Goal: Task Accomplishment & Management: Manage account settings

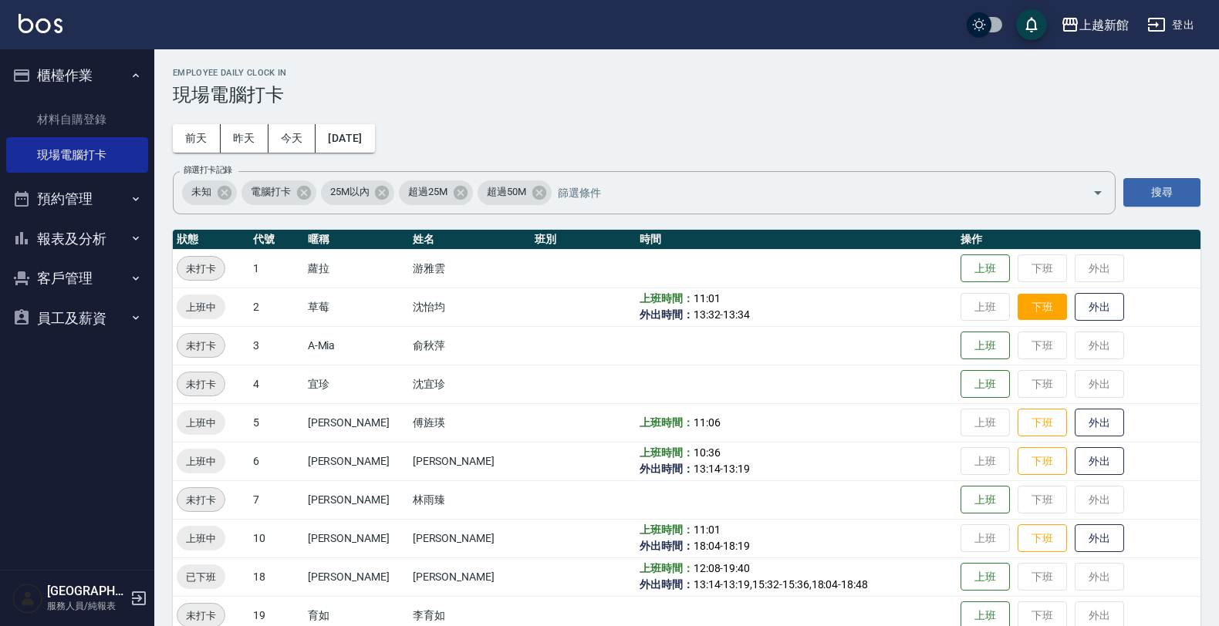
click at [1035, 309] on button "下班" at bounding box center [1041, 307] width 49 height 27
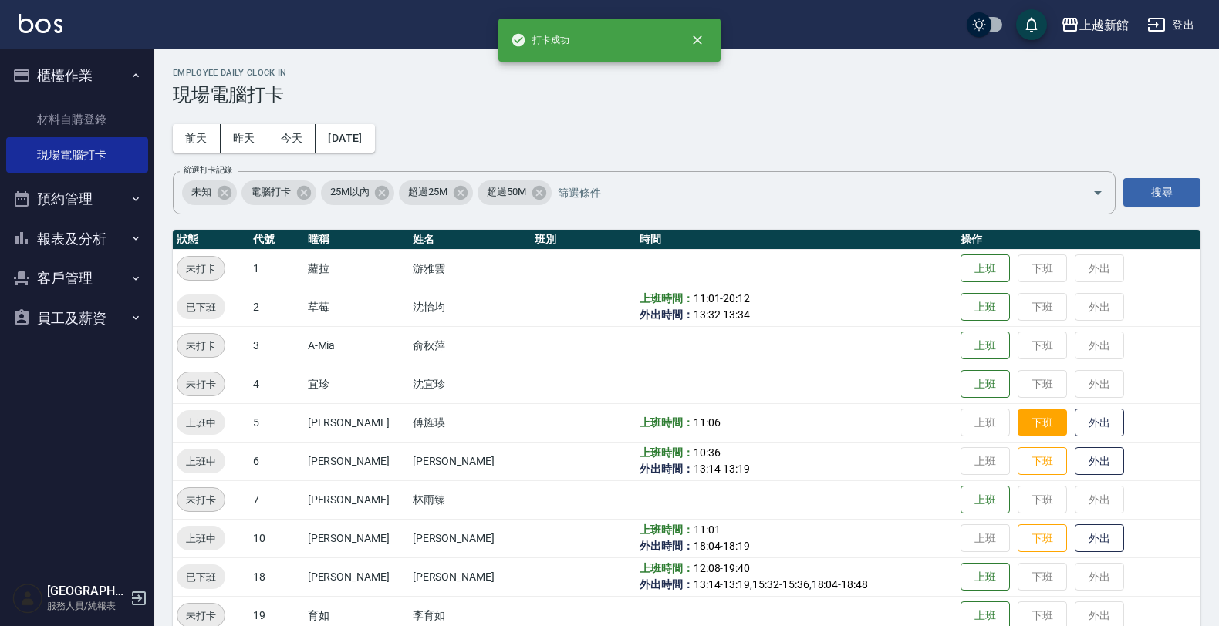
click at [1028, 413] on button "下班" at bounding box center [1041, 423] width 49 height 27
click at [1030, 464] on button "下班" at bounding box center [1041, 461] width 49 height 27
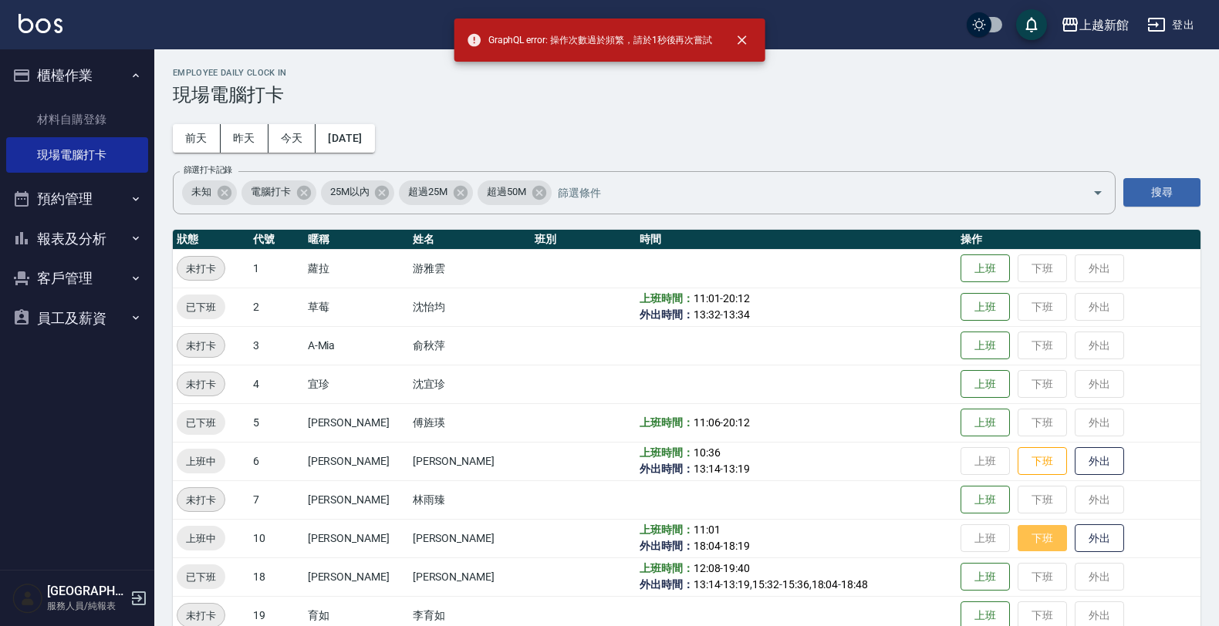
click at [1019, 527] on button "下班" at bounding box center [1041, 538] width 49 height 27
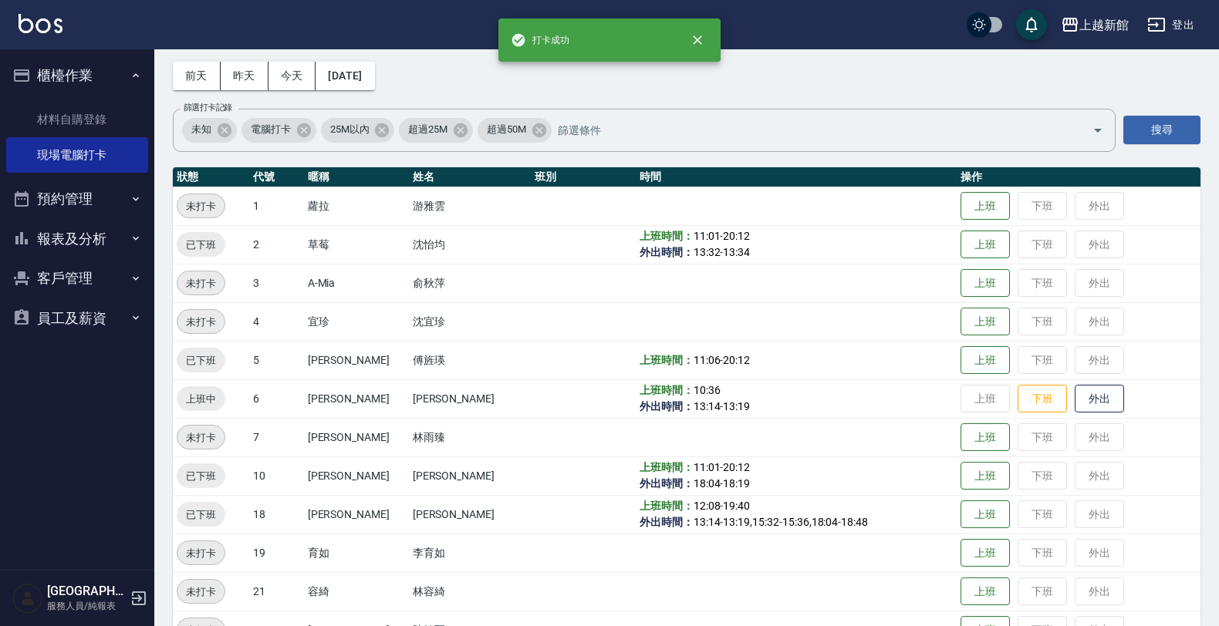
scroll to position [96, 0]
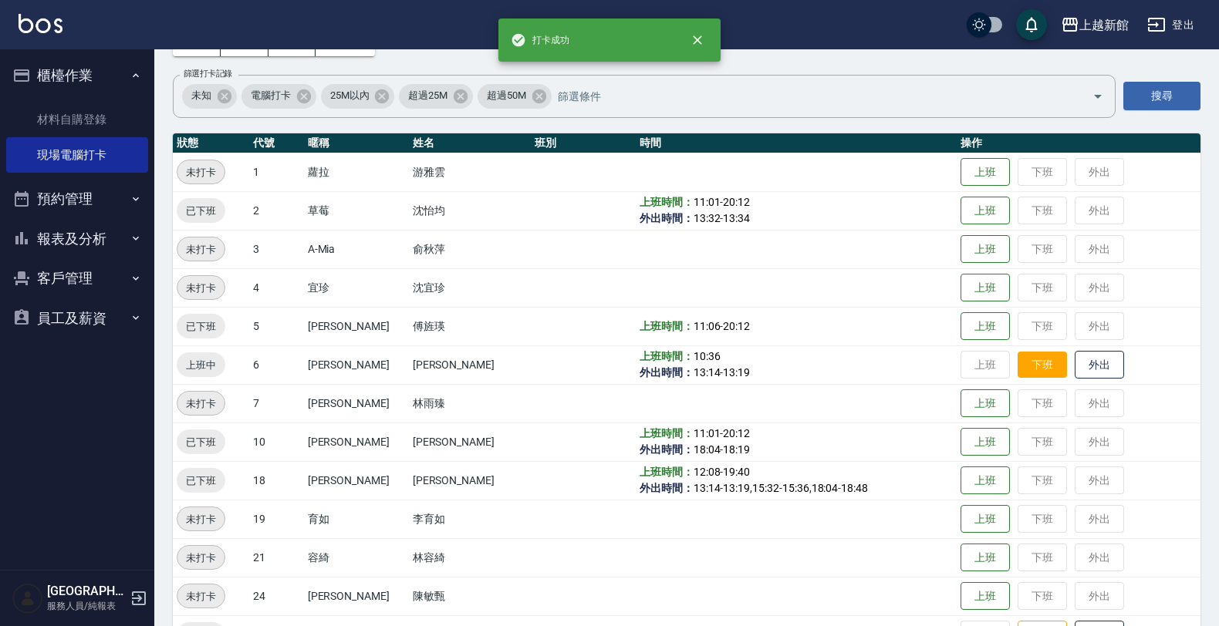
click at [1030, 372] on button "下班" at bounding box center [1041, 365] width 49 height 27
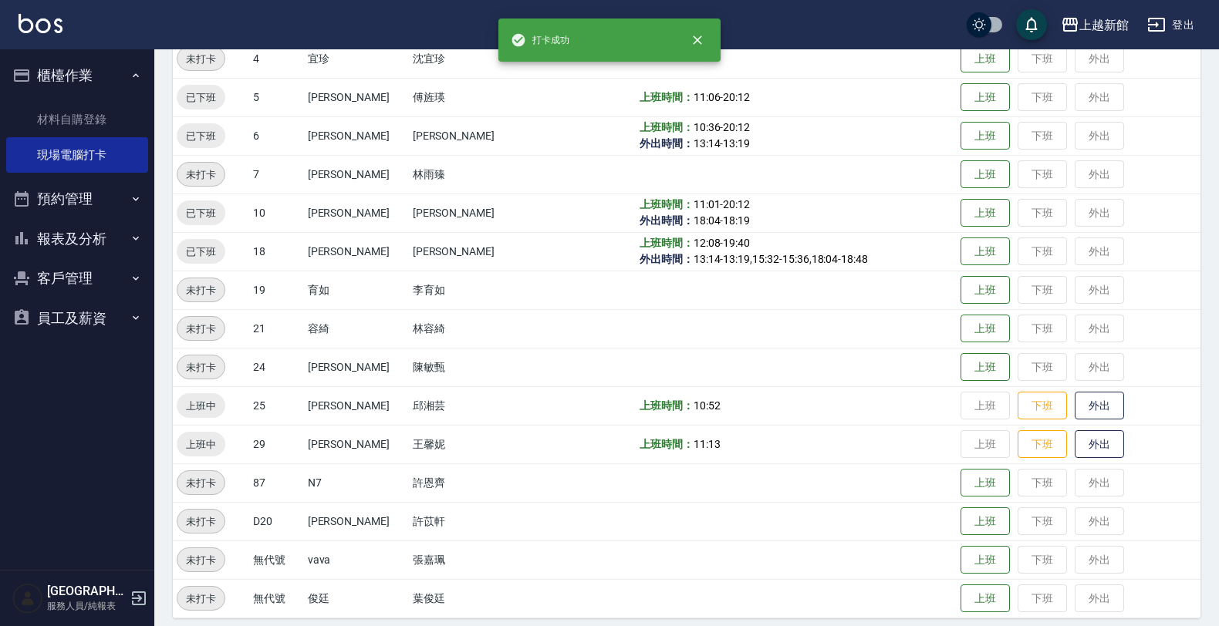
scroll to position [335, 0]
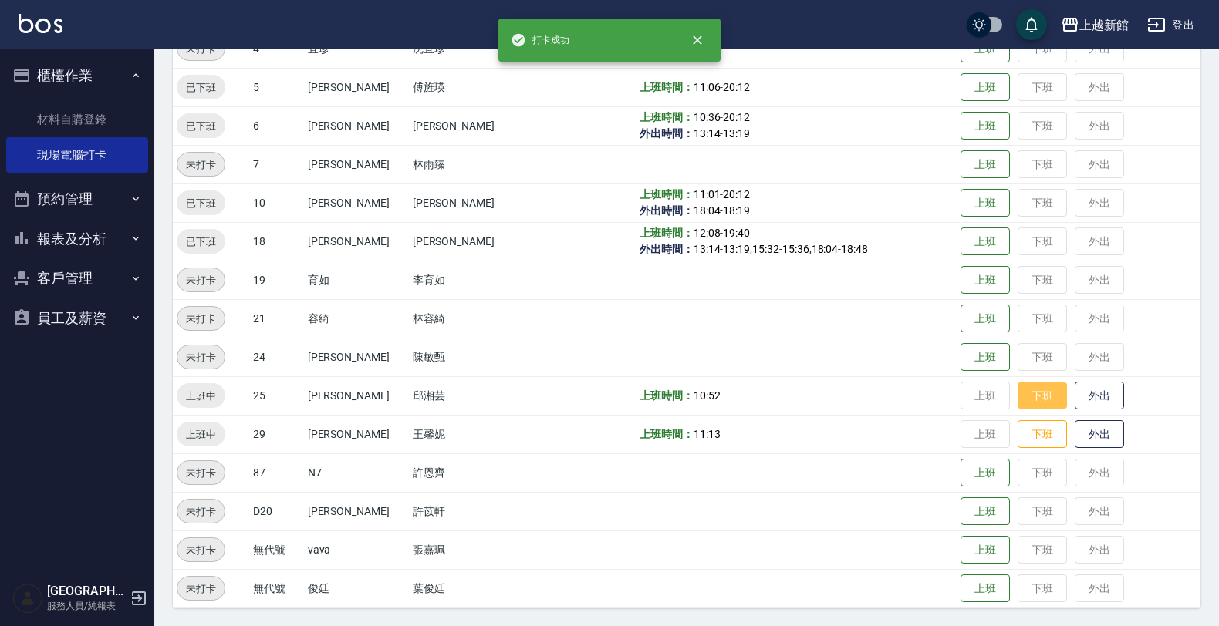
click at [1028, 392] on button "下班" at bounding box center [1041, 396] width 49 height 27
click at [1039, 433] on button "下班" at bounding box center [1041, 434] width 49 height 27
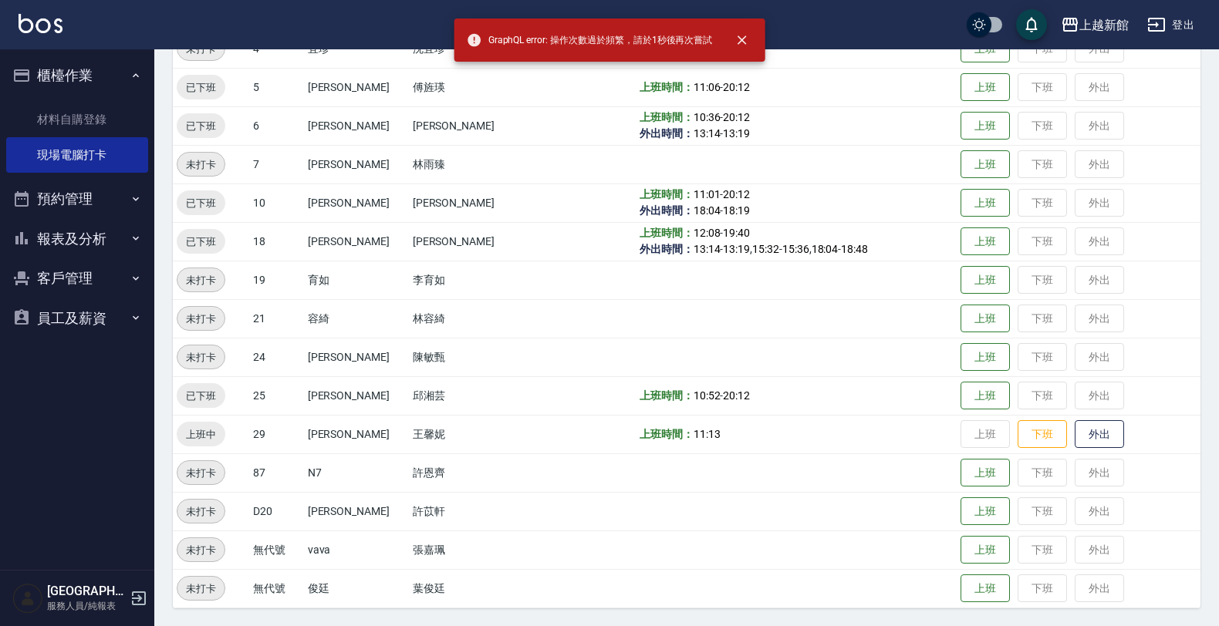
drag, startPoint x: 1041, startPoint y: 430, endPoint x: 1047, endPoint y: 594, distance: 164.4
click at [1047, 594] on tbody "未打卡 1 蘿拉 游雅雲 上班 下班 外出 已下班 2 草莓 沈怡均 上班時間： 11:01 - 20:12 外出時間： 13:32 - 13:34 上班 下…" at bounding box center [686, 261] width 1027 height 694
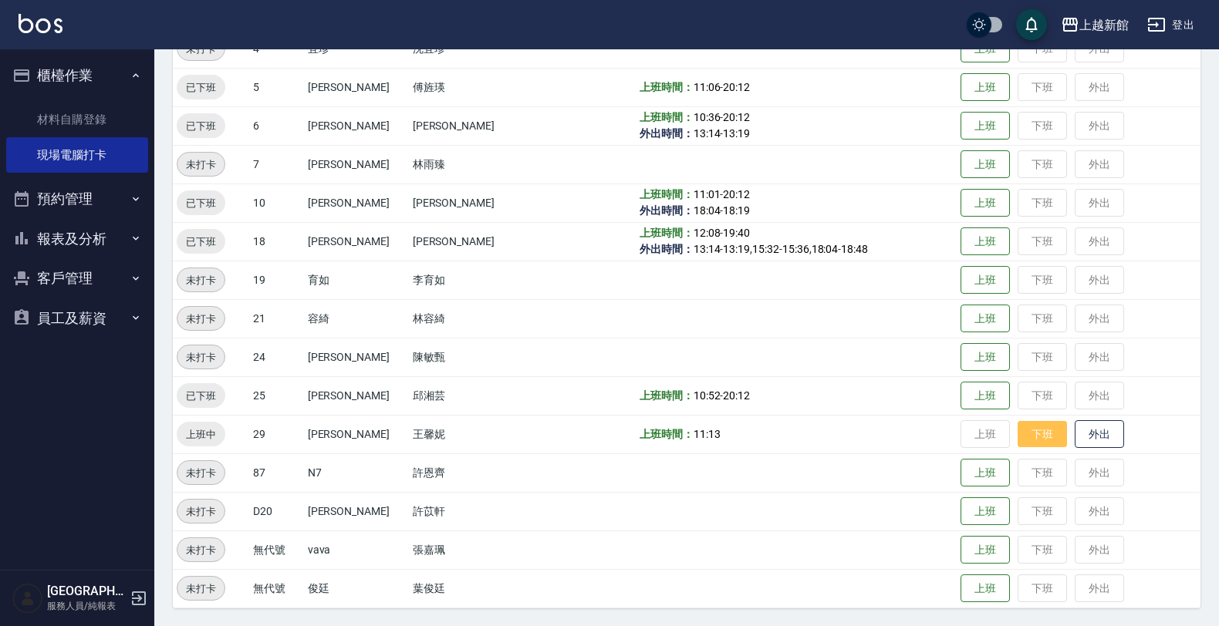
click at [1017, 433] on button "下班" at bounding box center [1041, 434] width 49 height 27
click at [133, 589] on icon "button" at bounding box center [139, 598] width 19 height 19
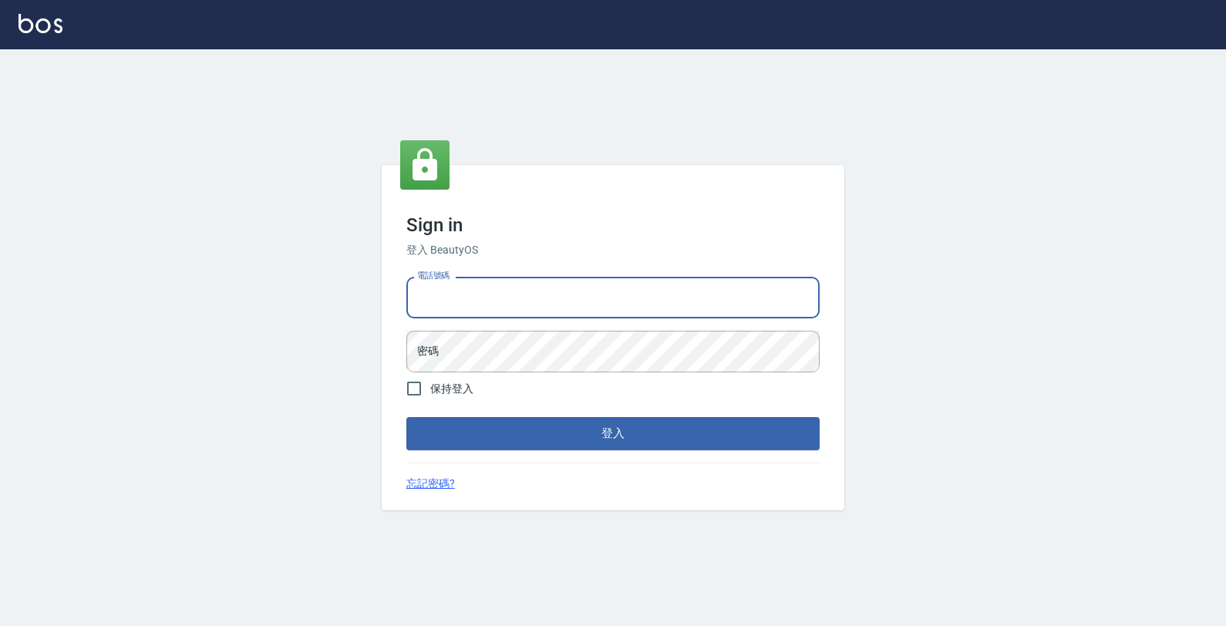
click at [450, 305] on input "電話號碼" at bounding box center [612, 298] width 413 height 42
type input "0974376310"
click at [406, 417] on button "登入" at bounding box center [612, 433] width 413 height 32
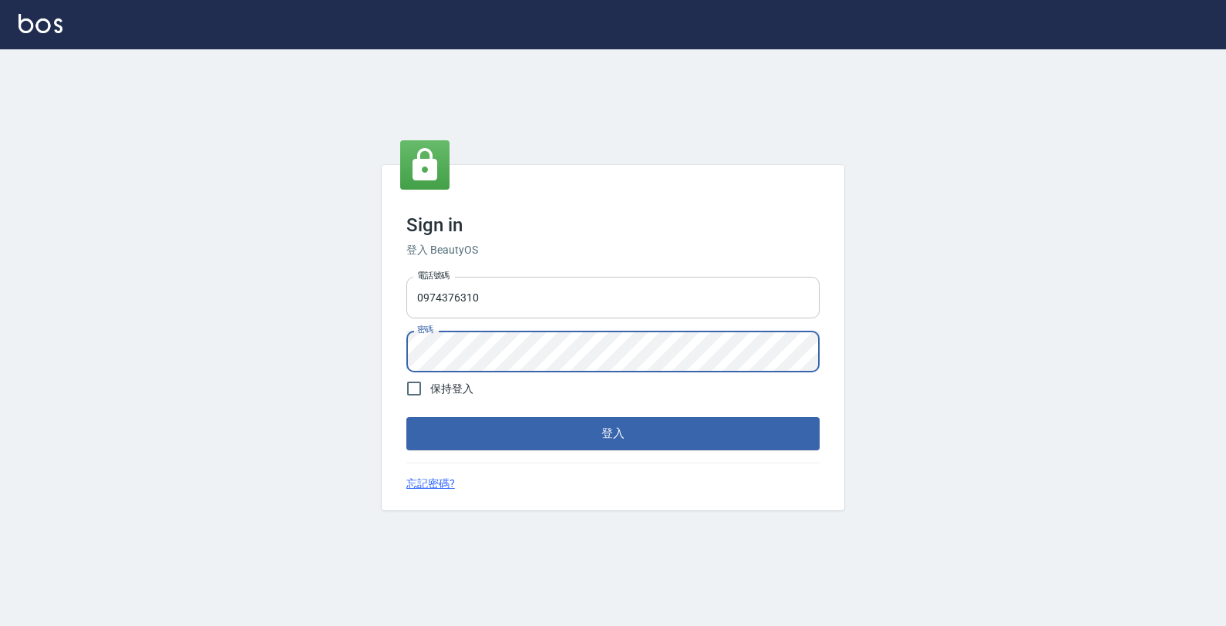
click at [406, 417] on button "登入" at bounding box center [612, 433] width 413 height 32
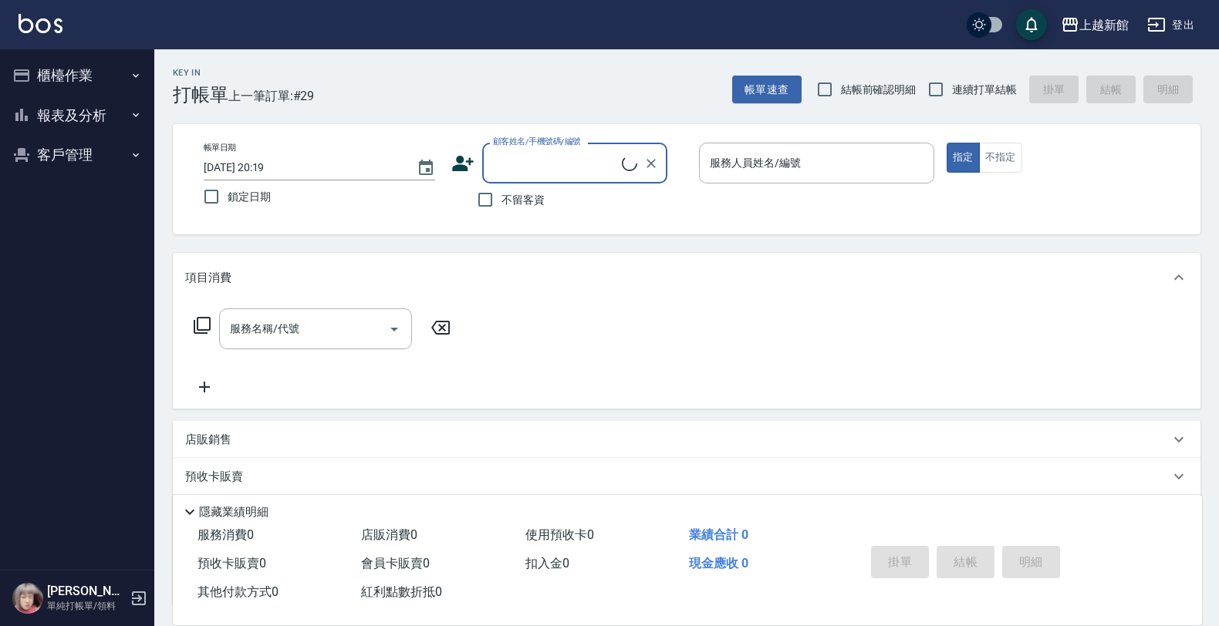
click at [82, 155] on button "客戶管理" at bounding box center [77, 155] width 142 height 40
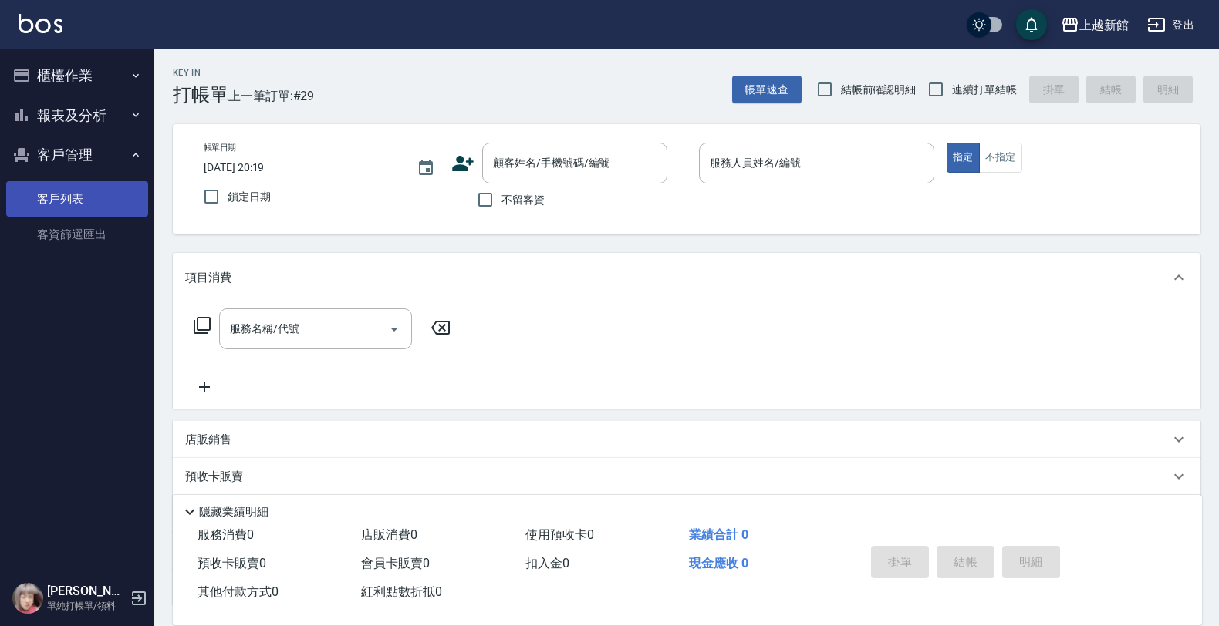
click at [67, 194] on link "客戶列表" at bounding box center [77, 198] width 142 height 35
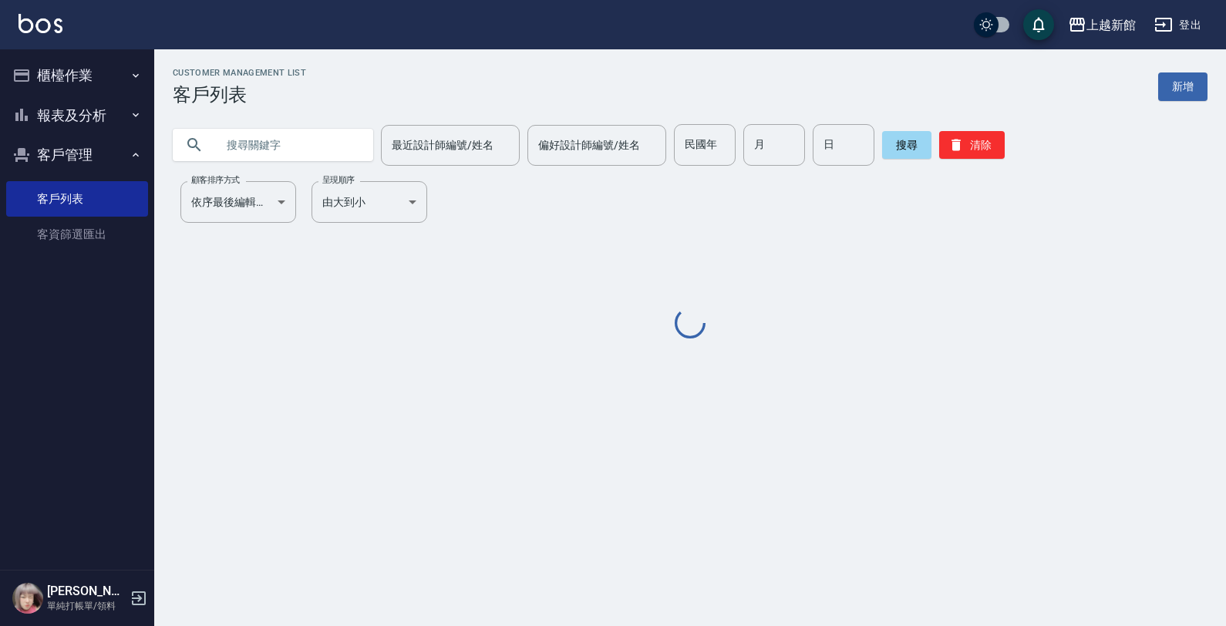
click at [270, 156] on input "text" at bounding box center [288, 145] width 145 height 42
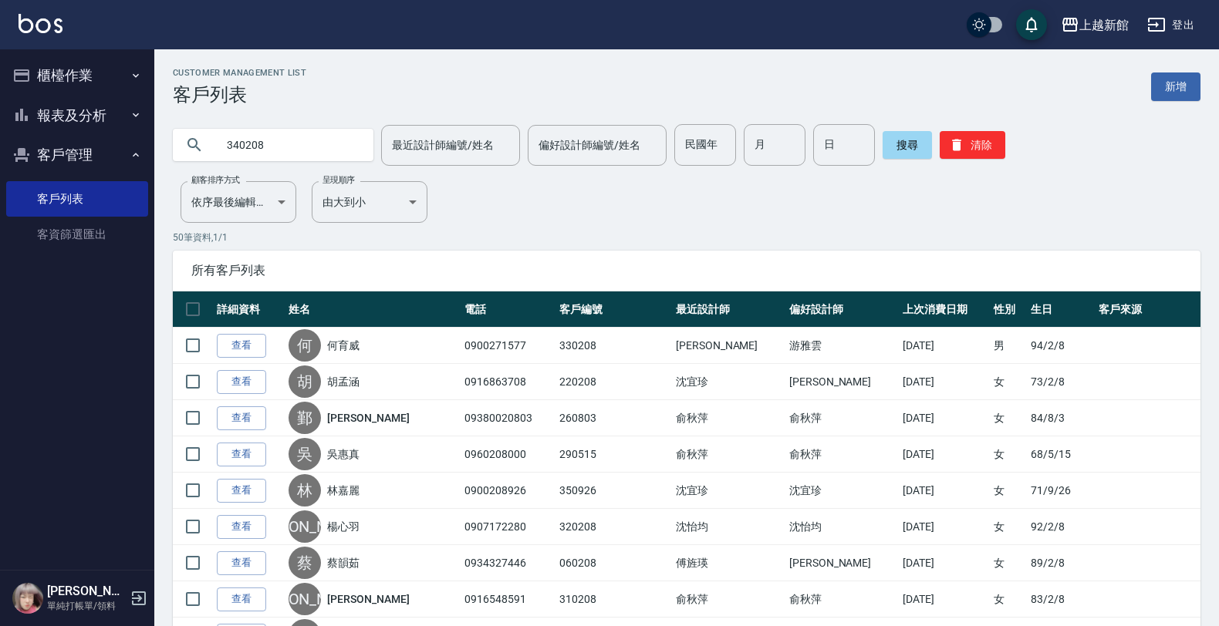
type input "340208"
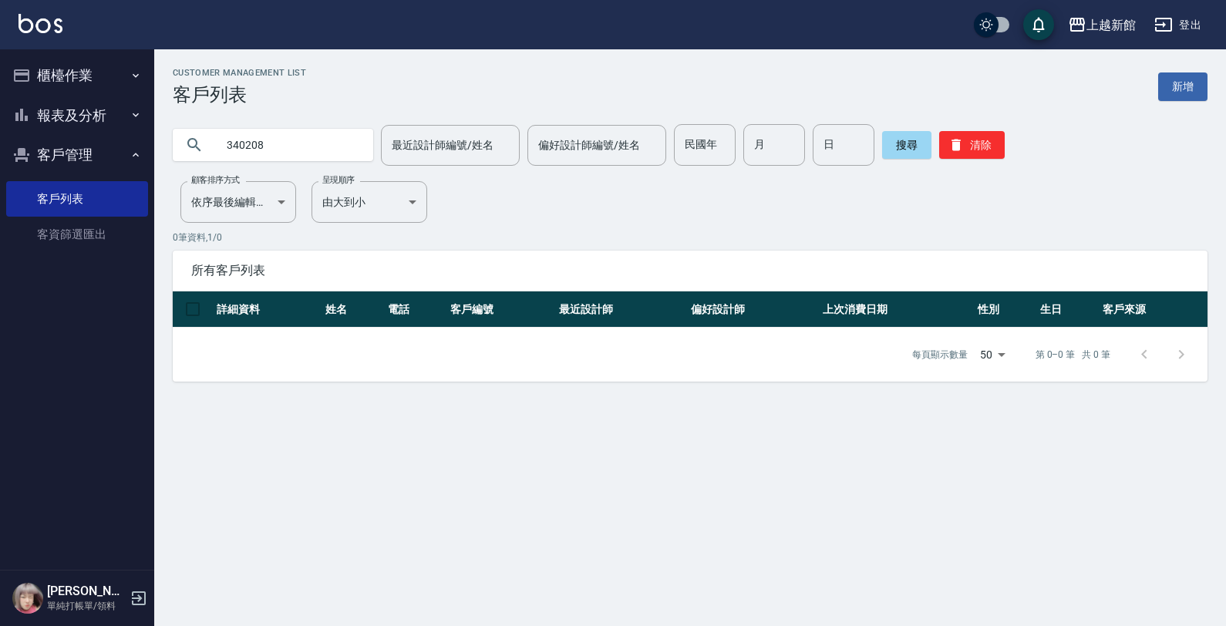
click at [1165, 79] on link "新增" at bounding box center [1182, 86] width 49 height 29
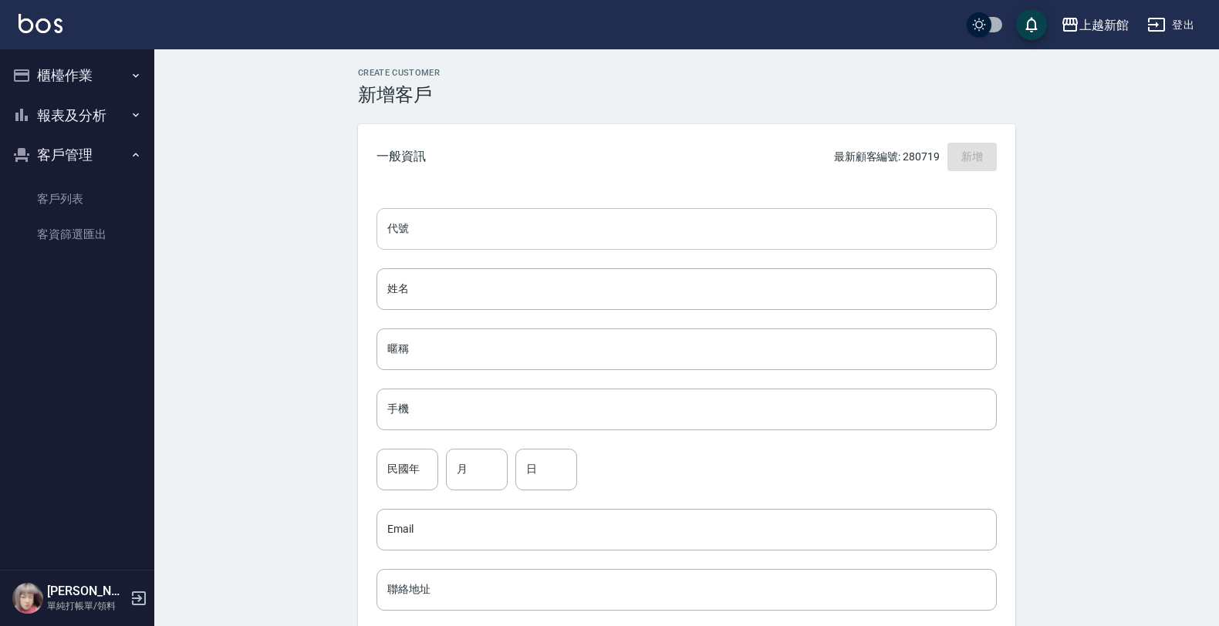
click at [604, 214] on input "代號" at bounding box center [686, 229] width 620 height 42
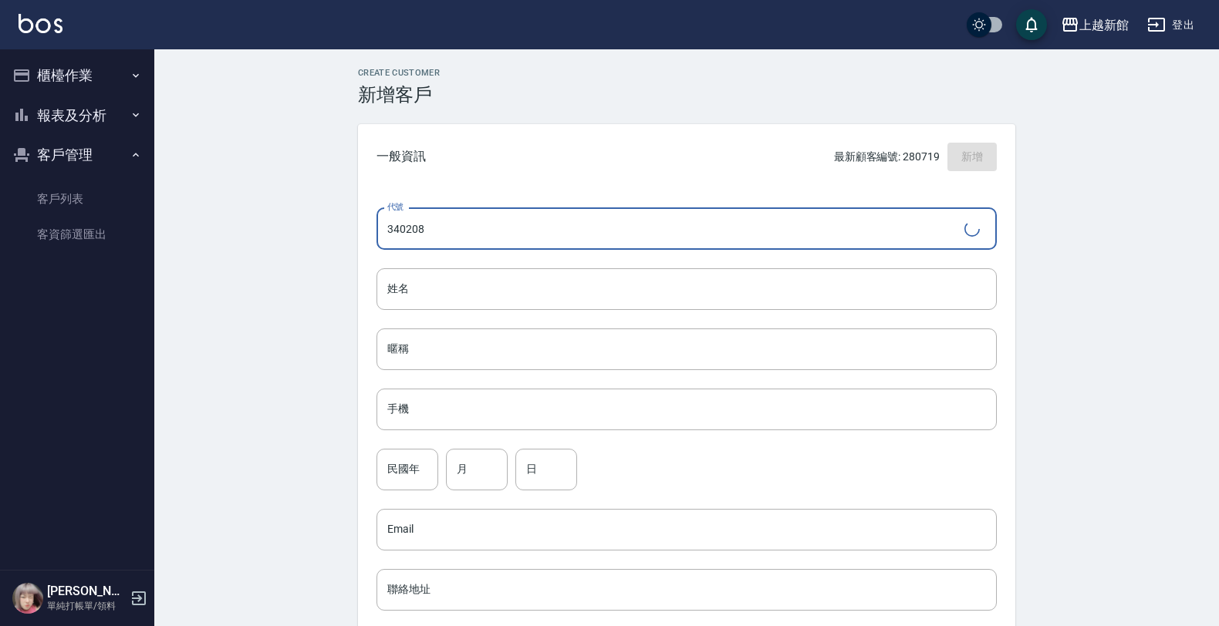
type input "340208"
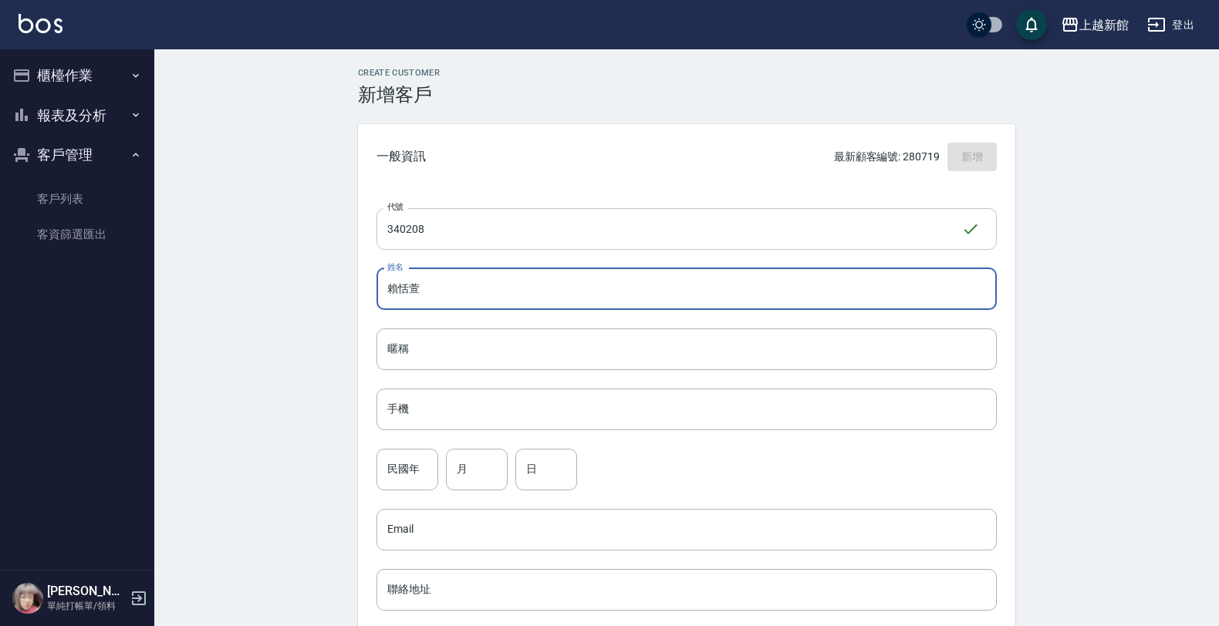
type input "賴恬萱"
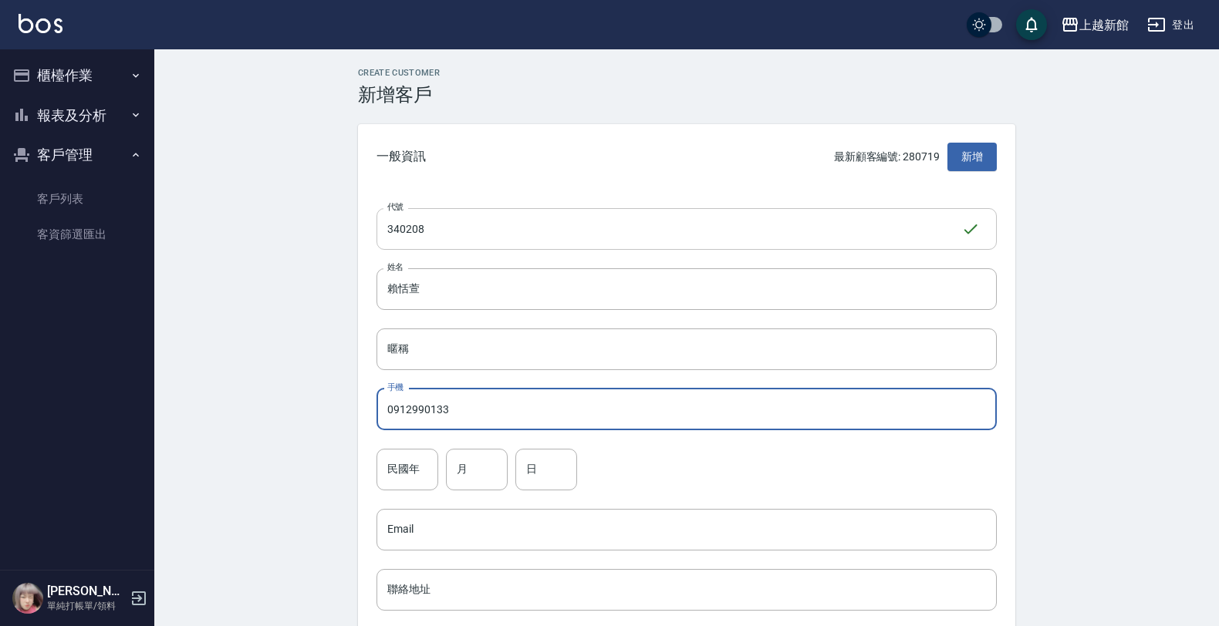
type input "0912990133"
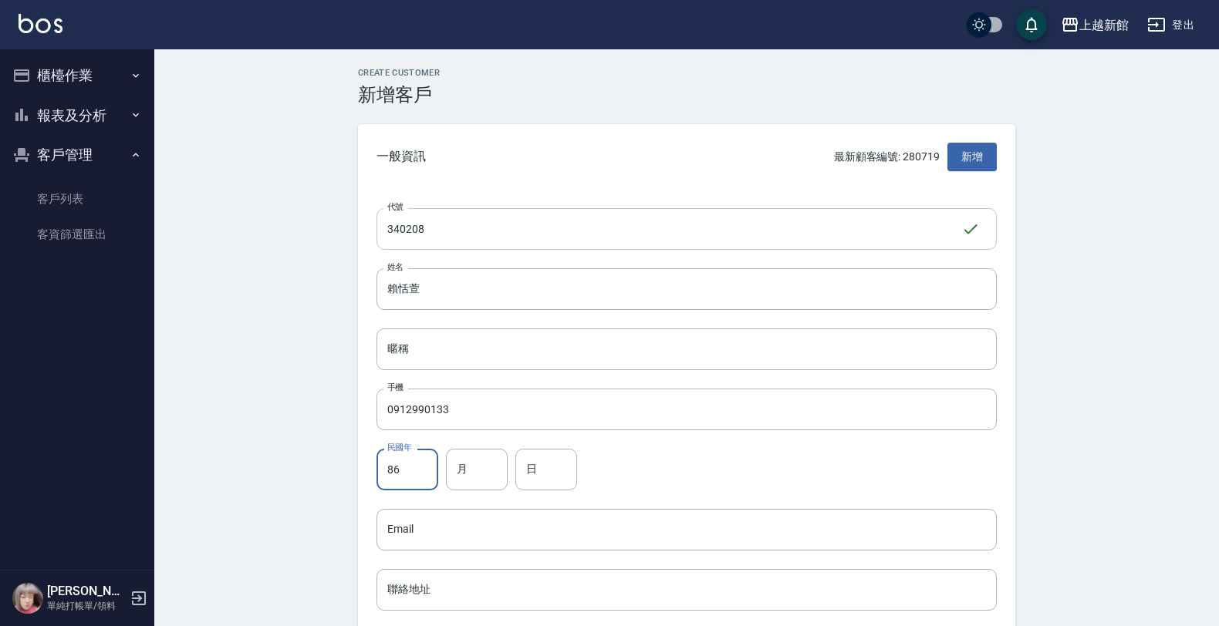
type input "86"
type input "2"
type input "8"
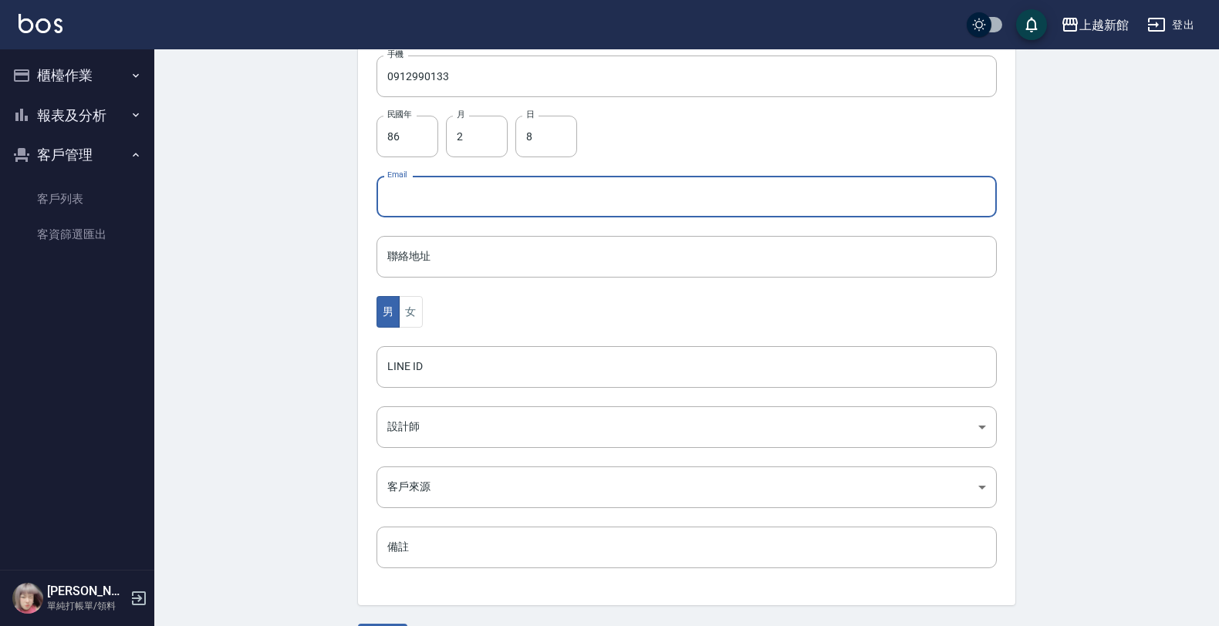
scroll to position [376, 0]
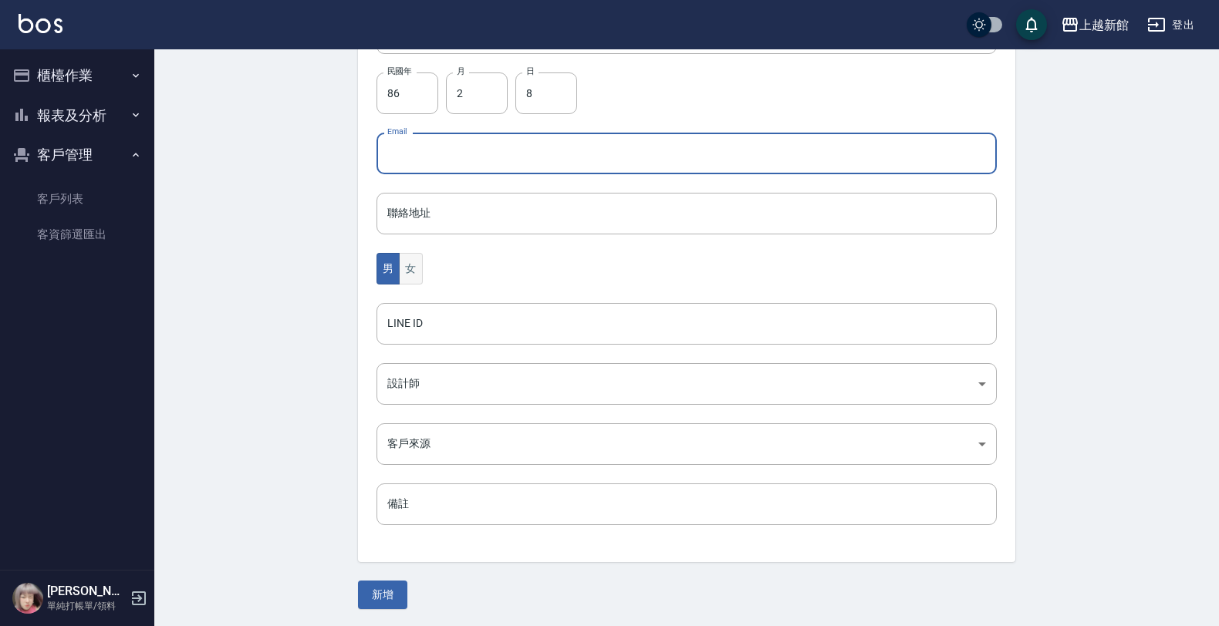
click at [413, 268] on button "女" at bounding box center [410, 269] width 23 height 32
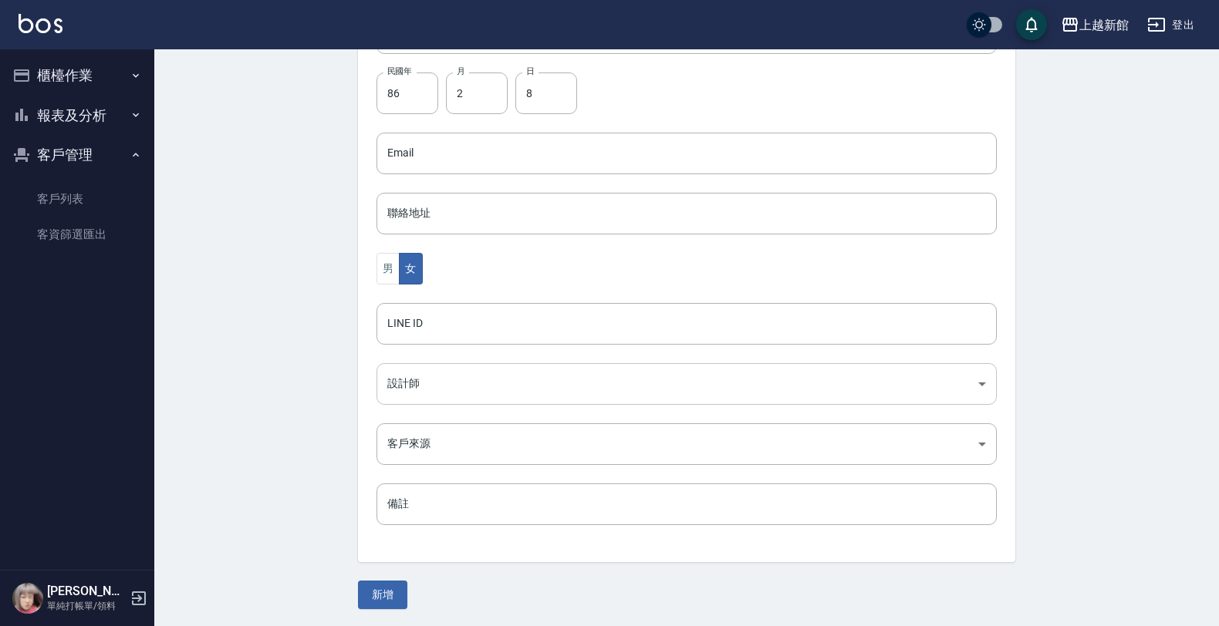
click at [433, 386] on body "上越新館 登出 櫃檯作業 打帳單 帳單列表 掛單列表 現金收支登錄 高階收支登錄 材料自購登錄 每日結帳 排班表 現場電腦打卡 報表及分析 報表目錄 店家日報…" at bounding box center [609, 126] width 1219 height 1004
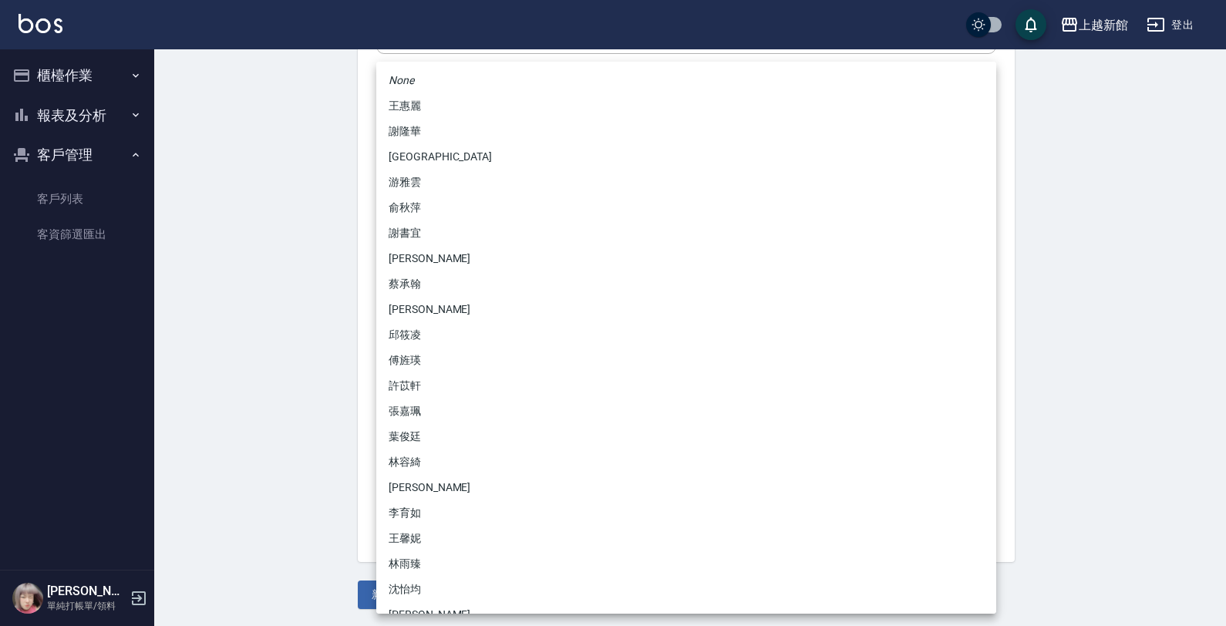
click at [401, 590] on li "沈怡均" at bounding box center [686, 589] width 620 height 25
type input "15a18275-fbb5-4975-8588-eb5da8df17b5"
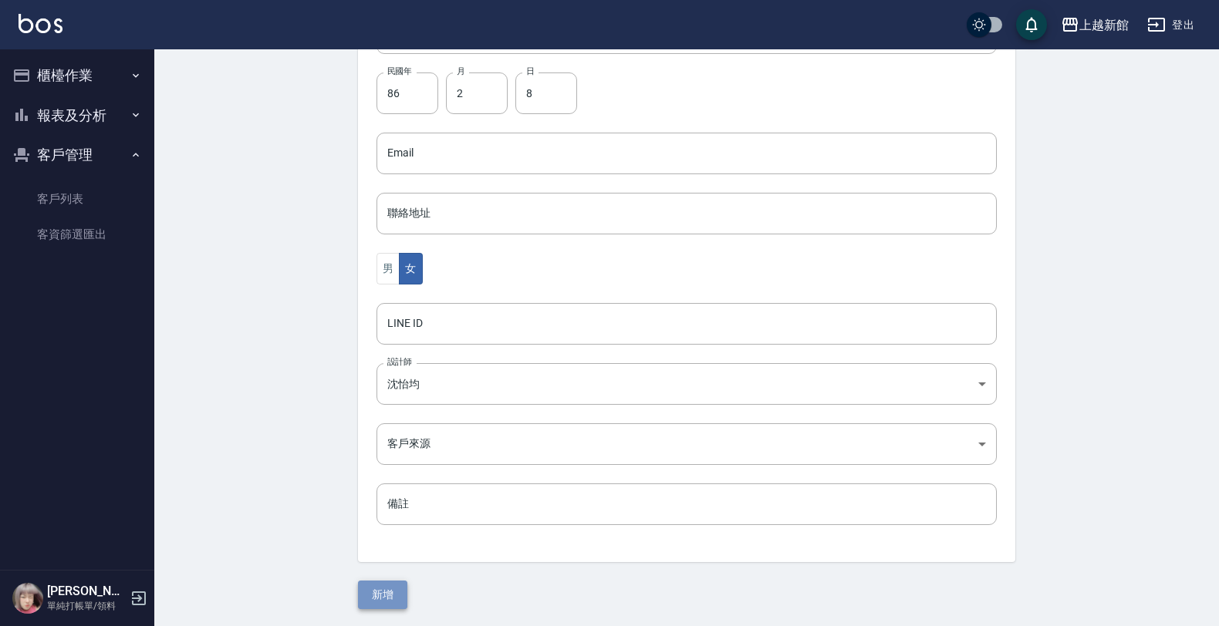
click at [384, 598] on button "新增" at bounding box center [382, 595] width 49 height 29
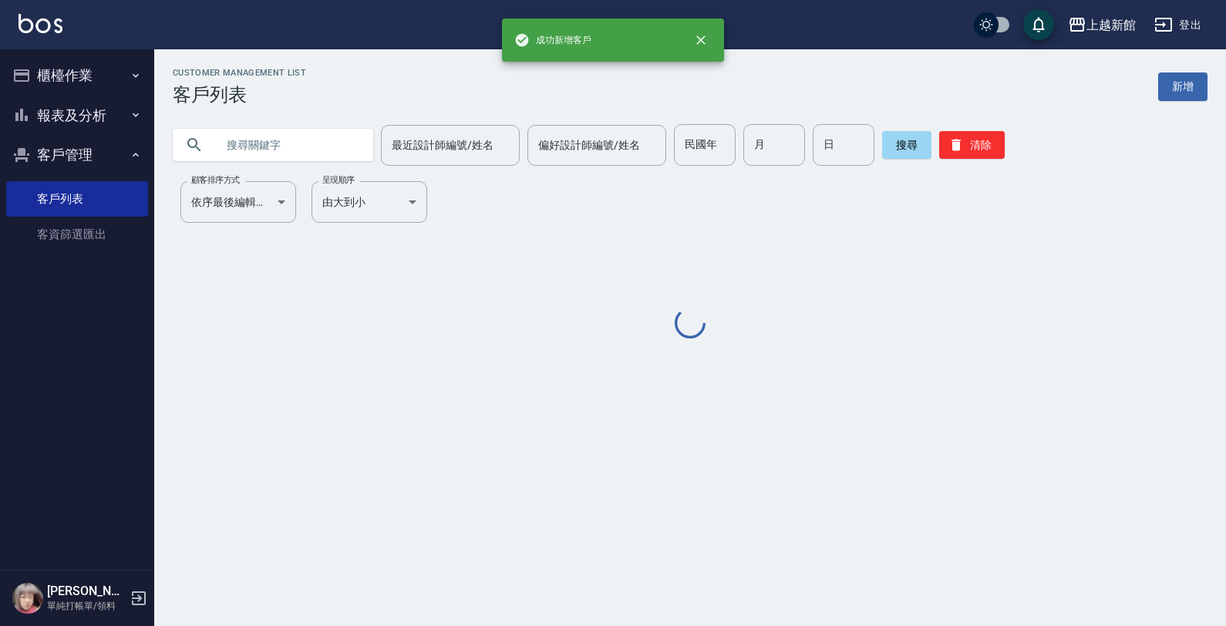
click at [77, 79] on button "櫃檯作業" at bounding box center [77, 76] width 142 height 40
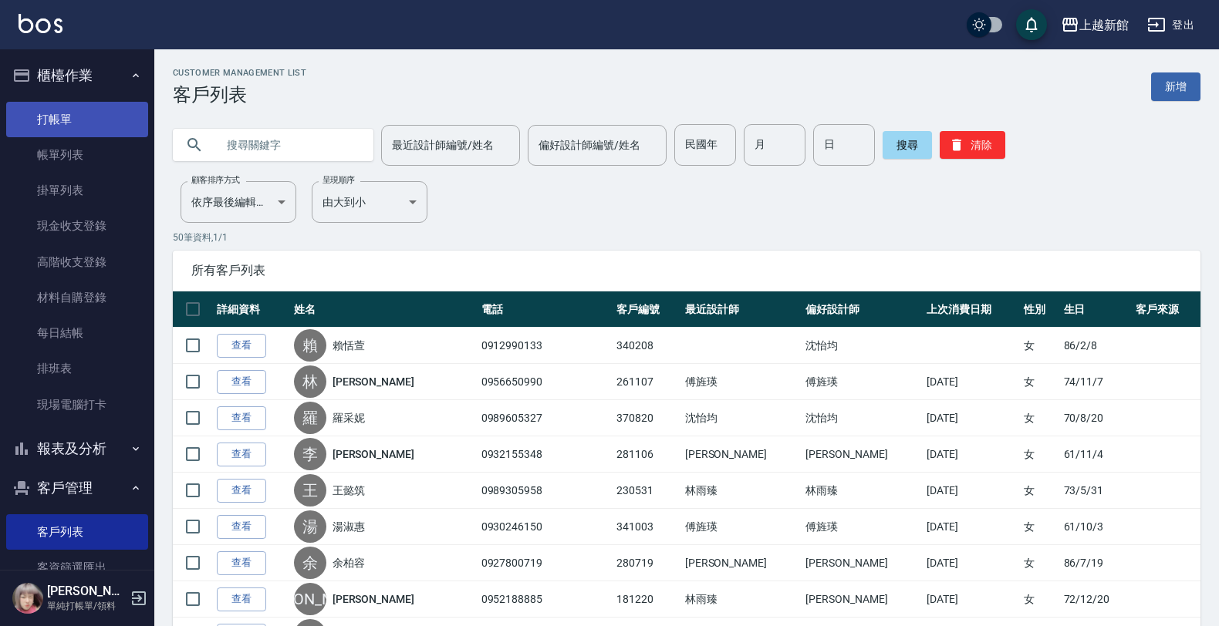
click at [71, 126] on link "打帳單" at bounding box center [77, 119] width 142 height 35
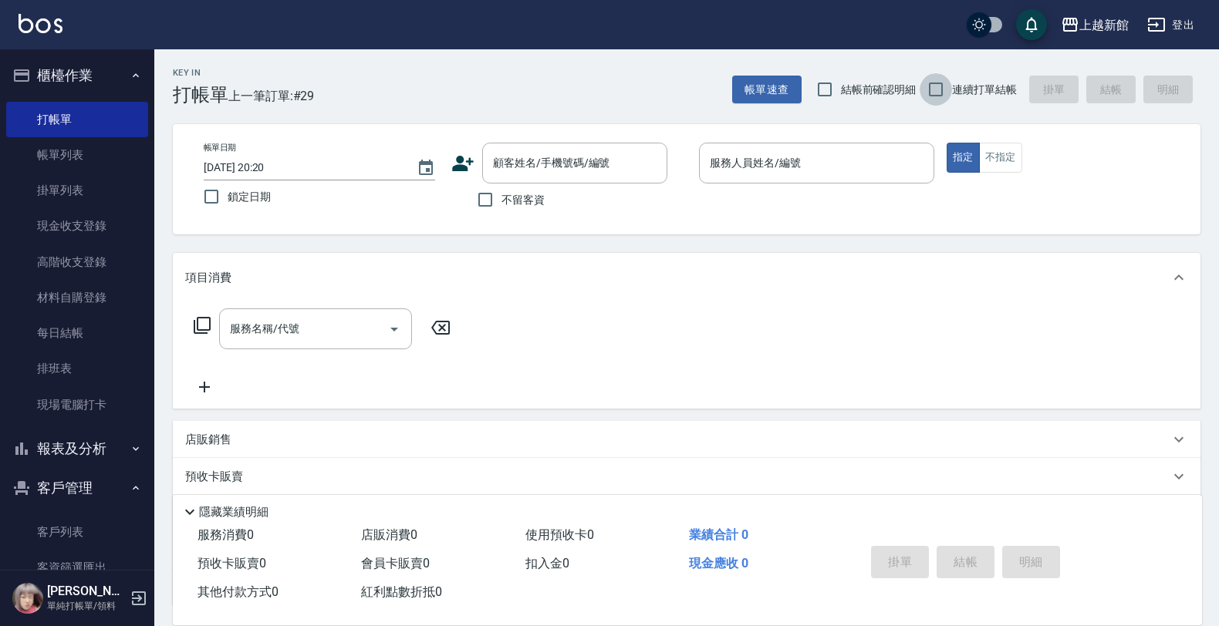
drag, startPoint x: 929, startPoint y: 89, endPoint x: 760, endPoint y: 110, distance: 171.0
click at [924, 89] on input "連續打單結帳" at bounding box center [935, 89] width 32 height 32
checkbox input "true"
click at [487, 156] on div "顧客姓名/手機號碼/編號" at bounding box center [574, 163] width 185 height 41
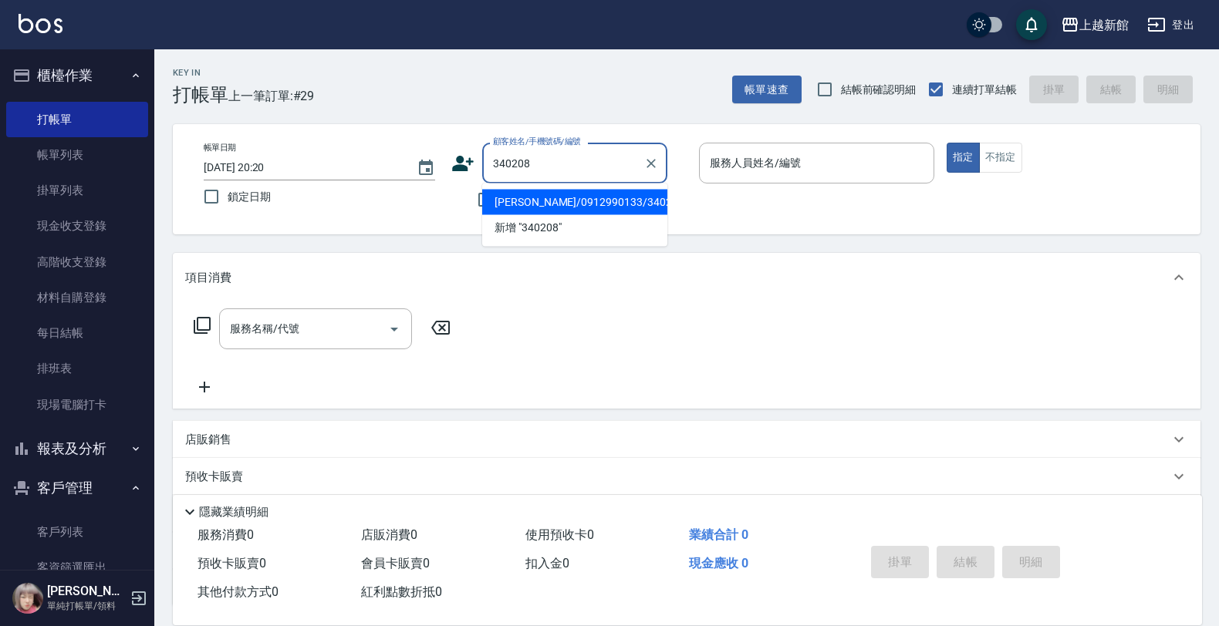
type input "賴恬萱/0912990133/340208"
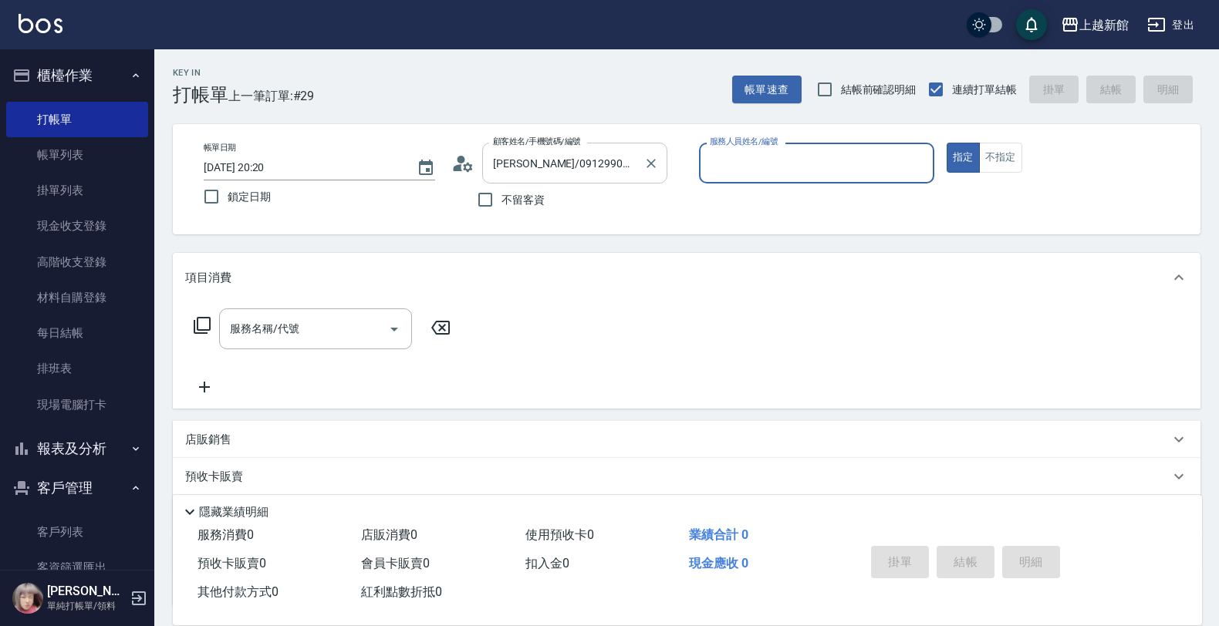
type input "草莓-2"
click at [946, 143] on button "指定" at bounding box center [962, 158] width 33 height 30
type button "true"
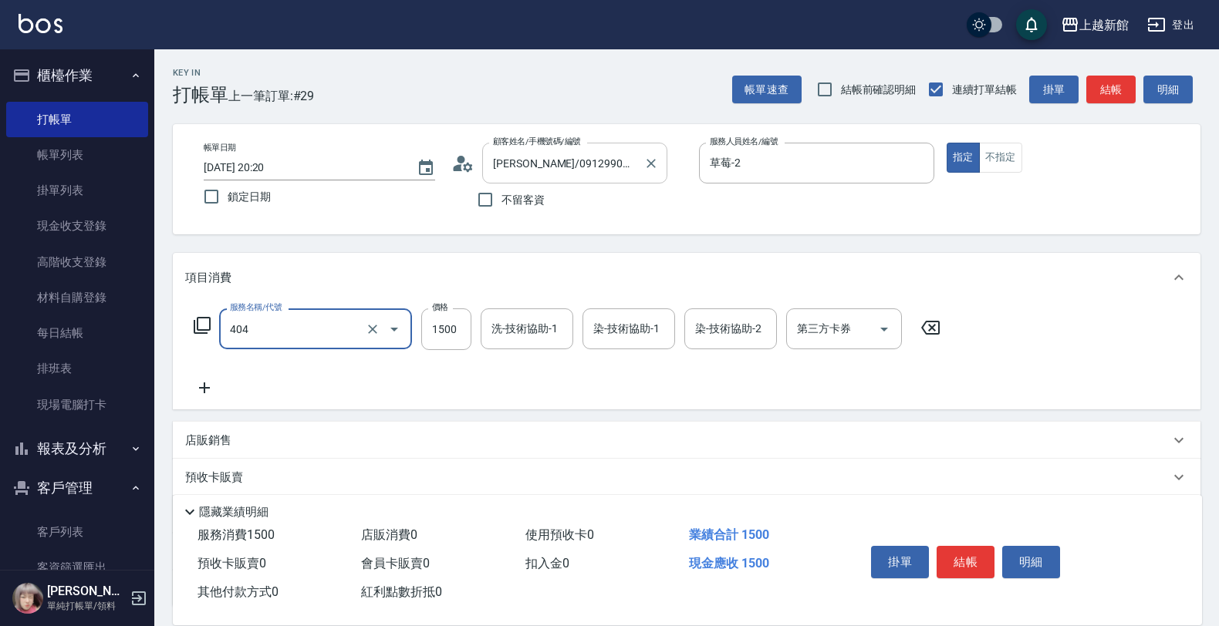
type input "設計染髮(404)"
type input "1299"
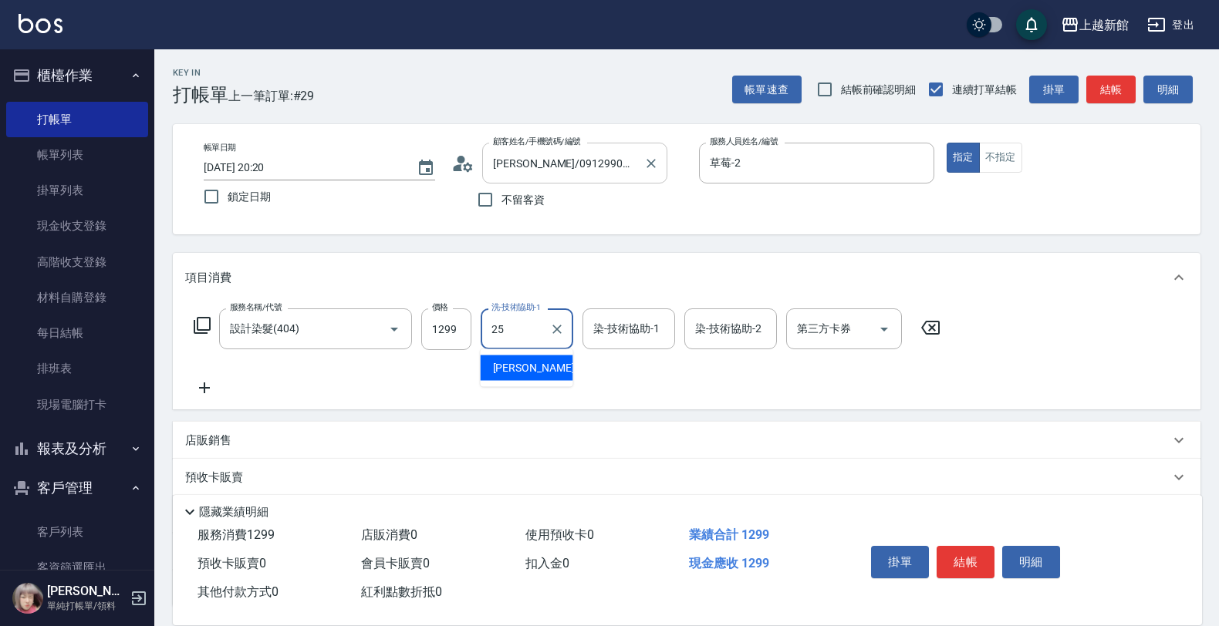
type input "小邱-25"
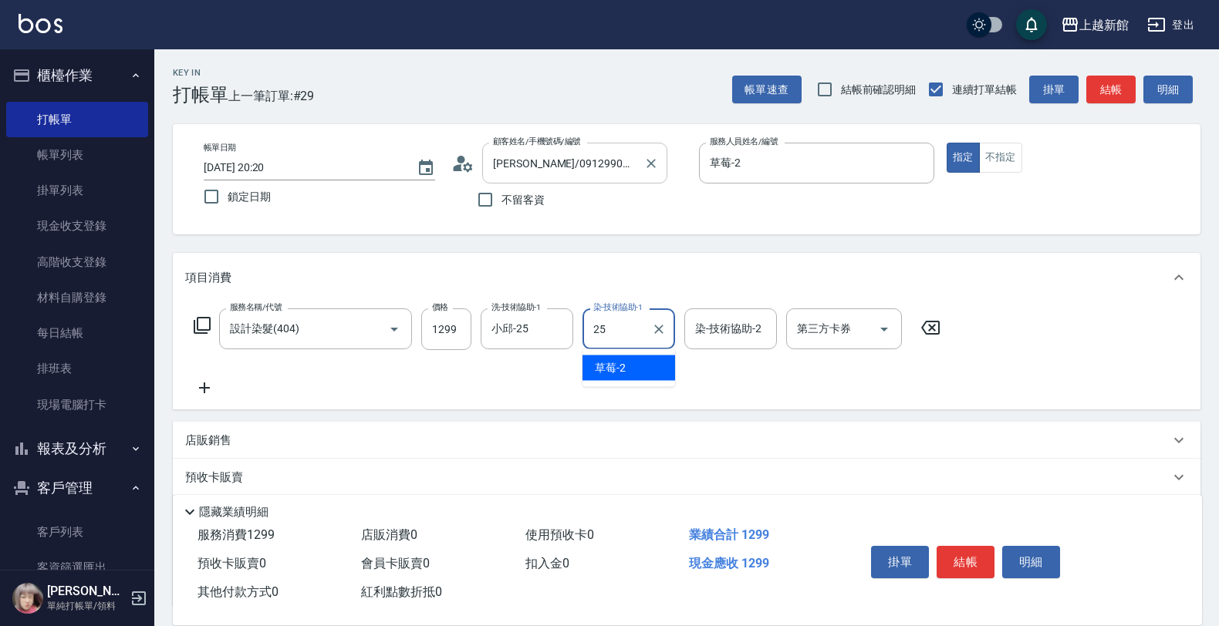
type input "小邱-25"
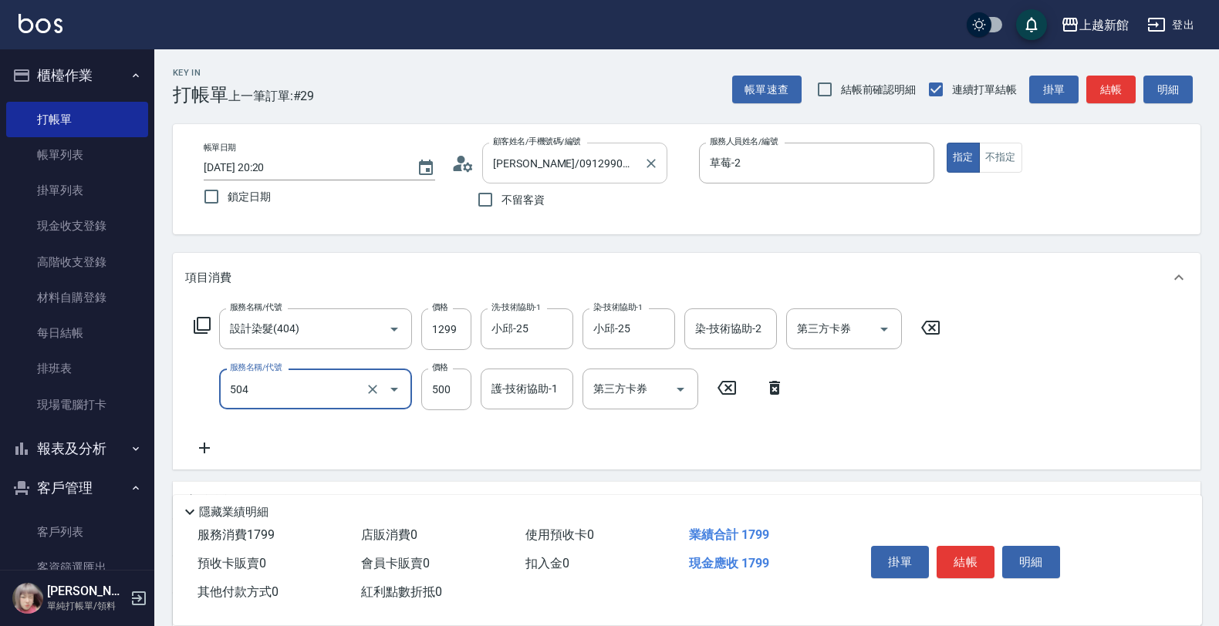
type input "順子護髮(504)"
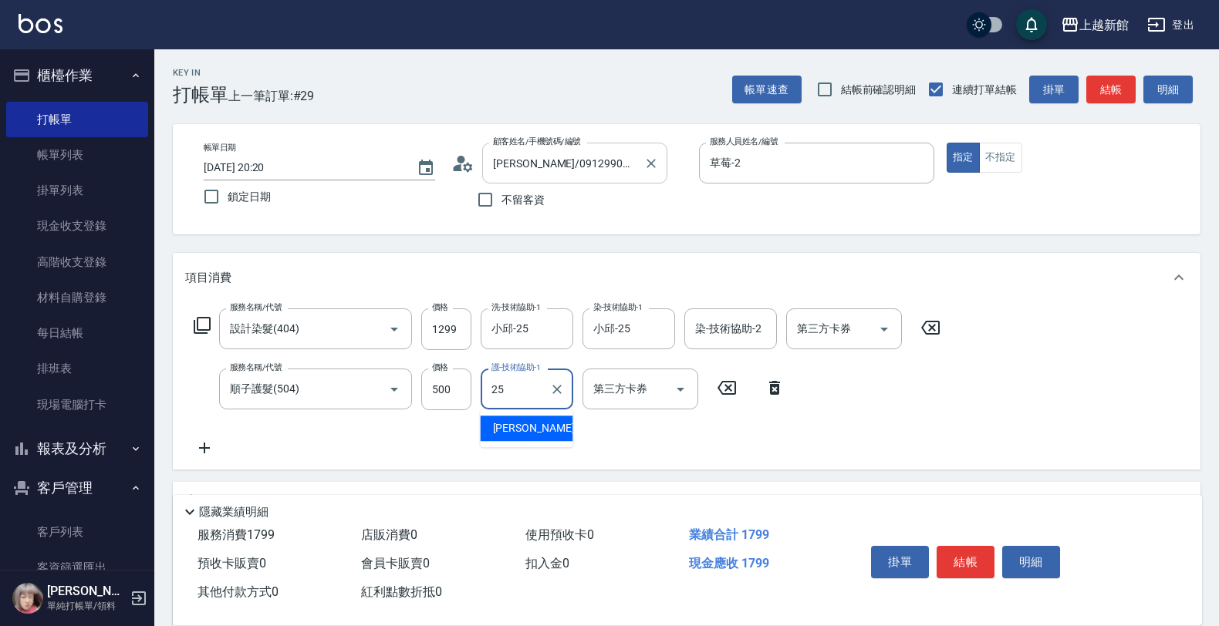
type input "小邱-25"
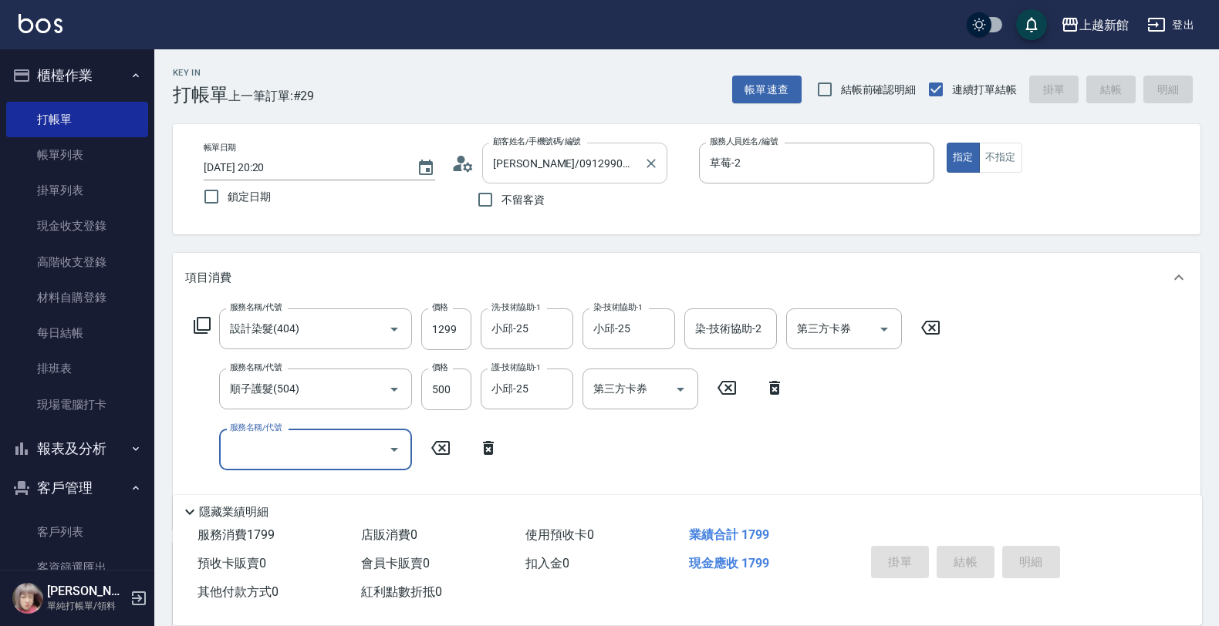
type input "2025/09/22 20:21"
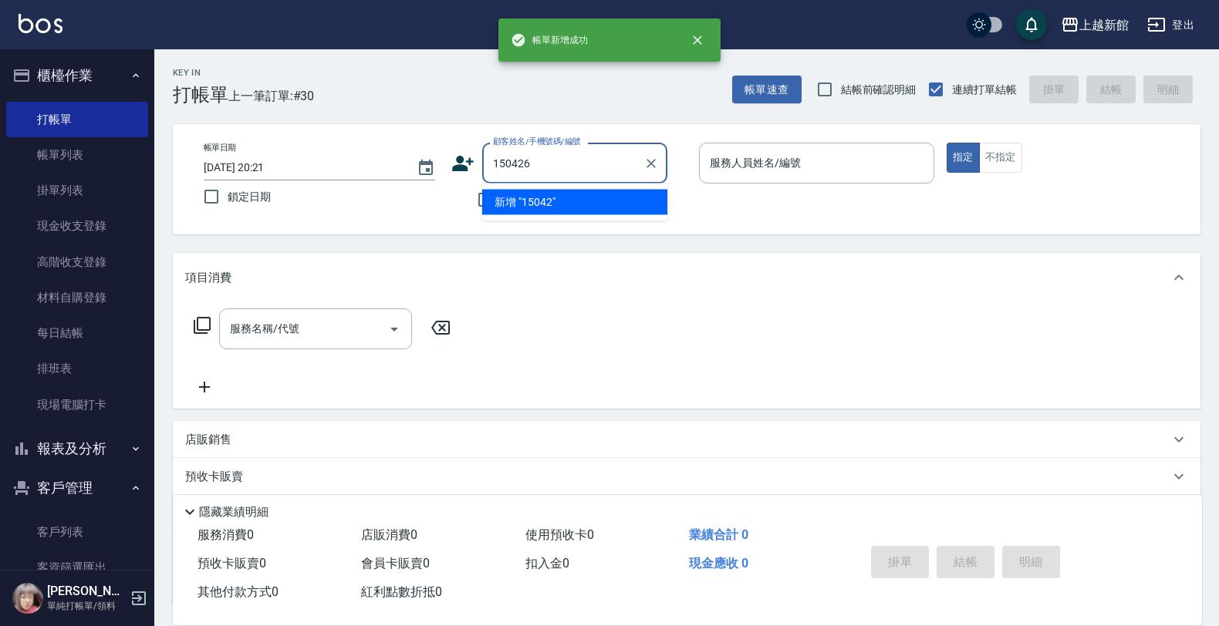
type input "150426"
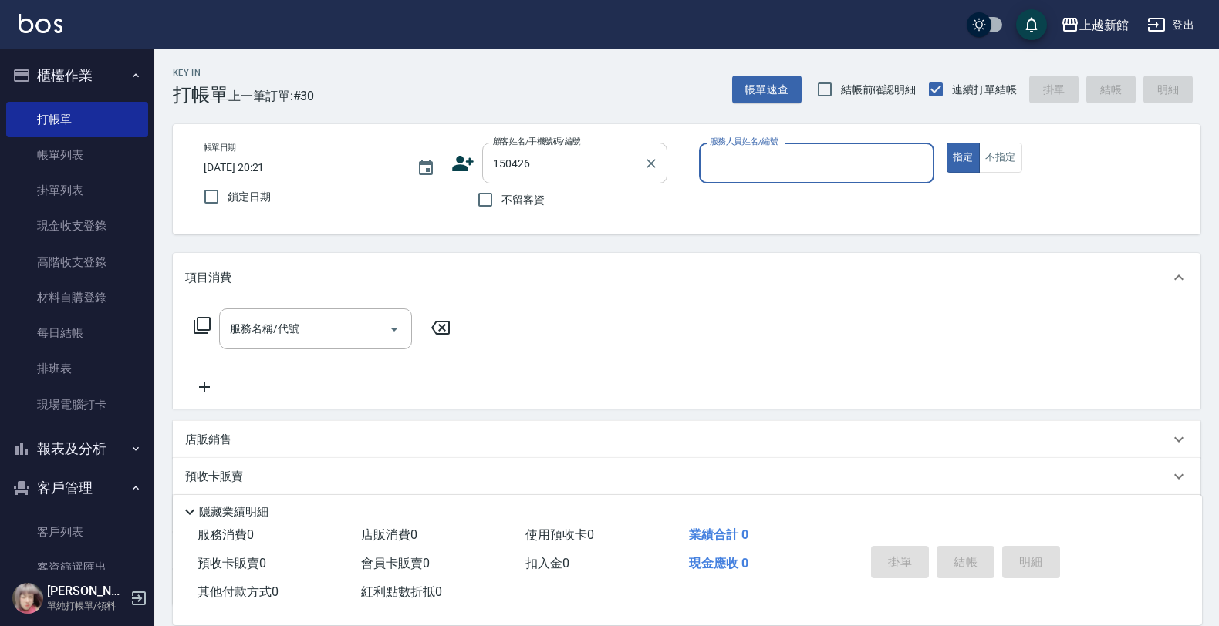
type input "5"
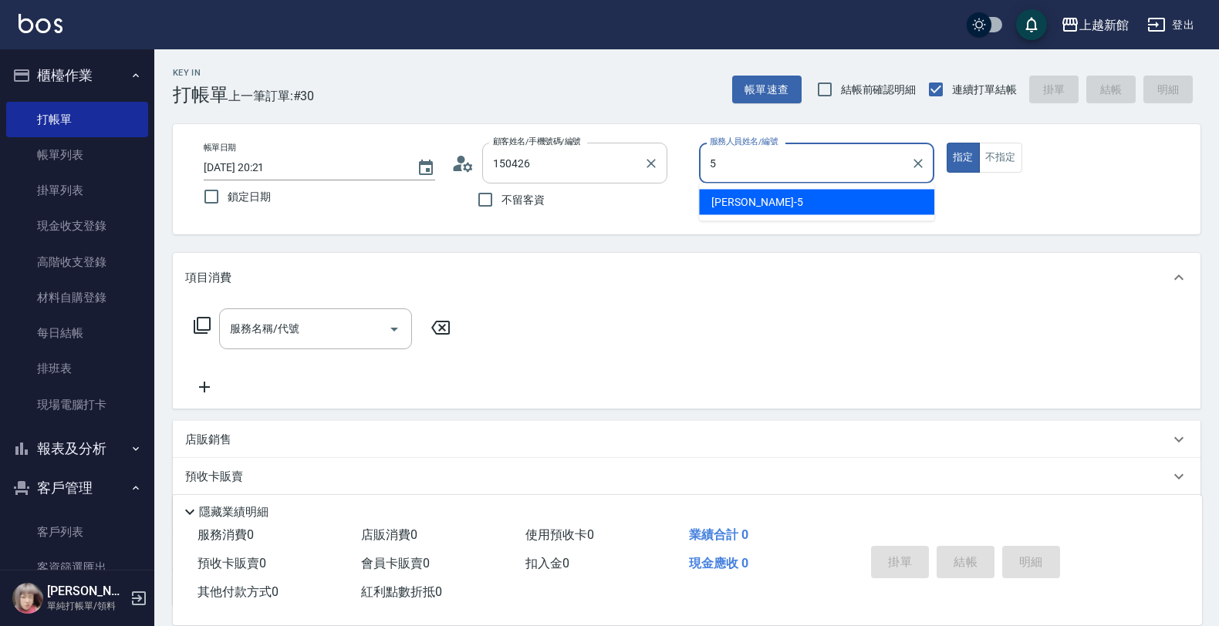
type input "王睿呈/0900152667/150426"
type input "旌瑛-5"
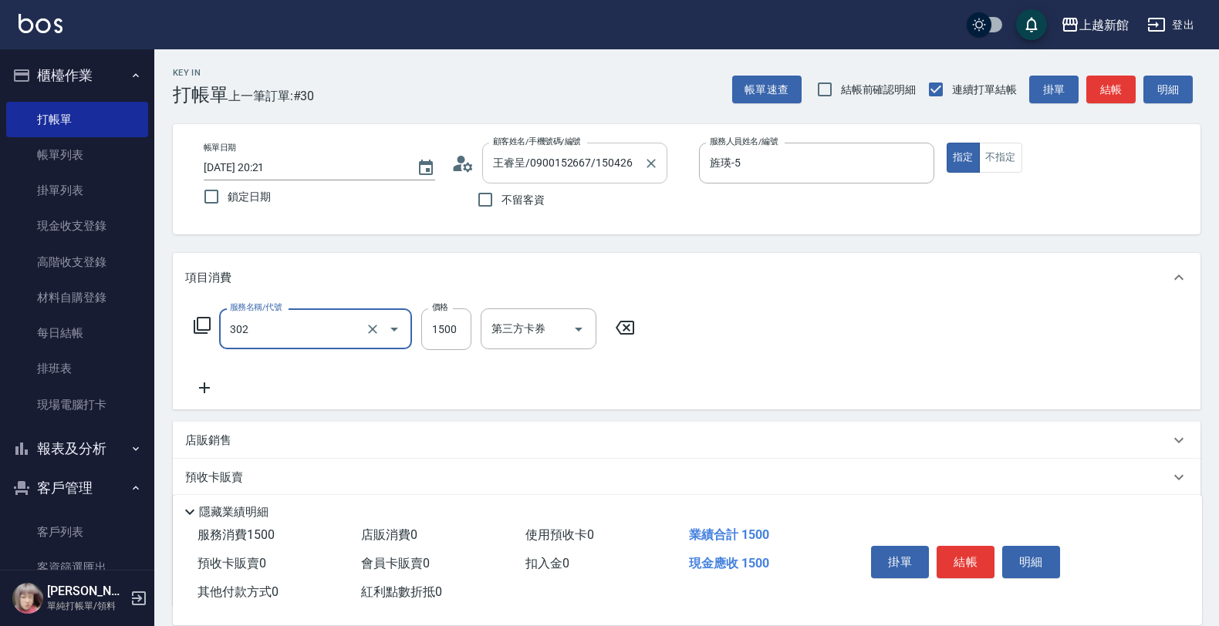
type input "設計燙髮(302)"
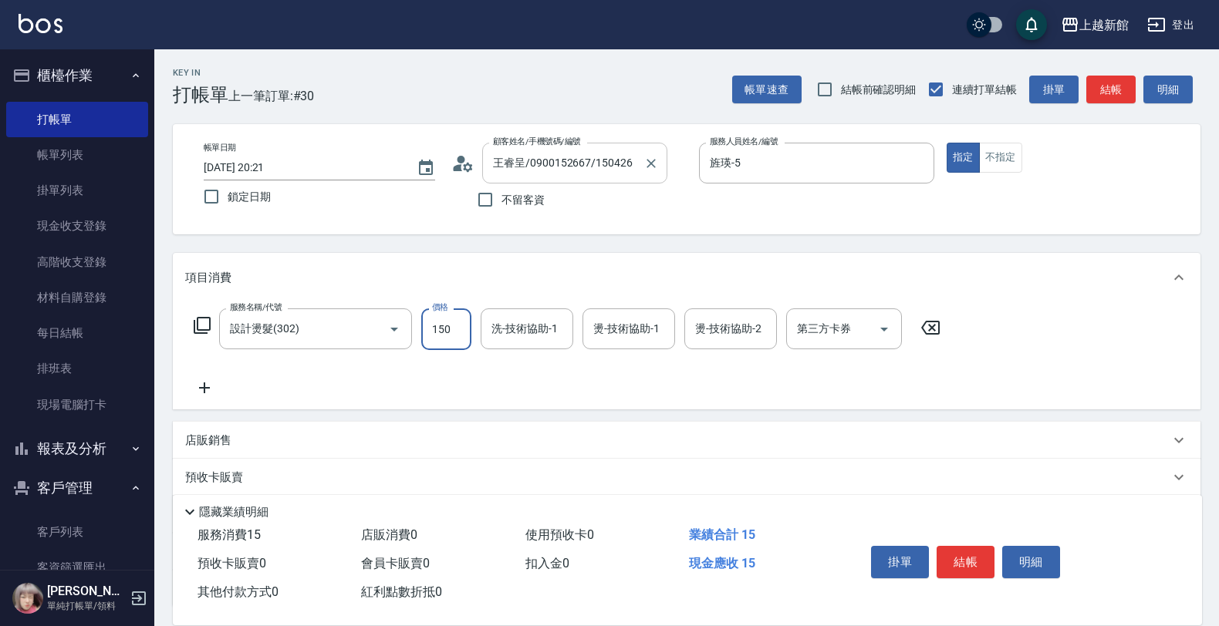
type input "1500"
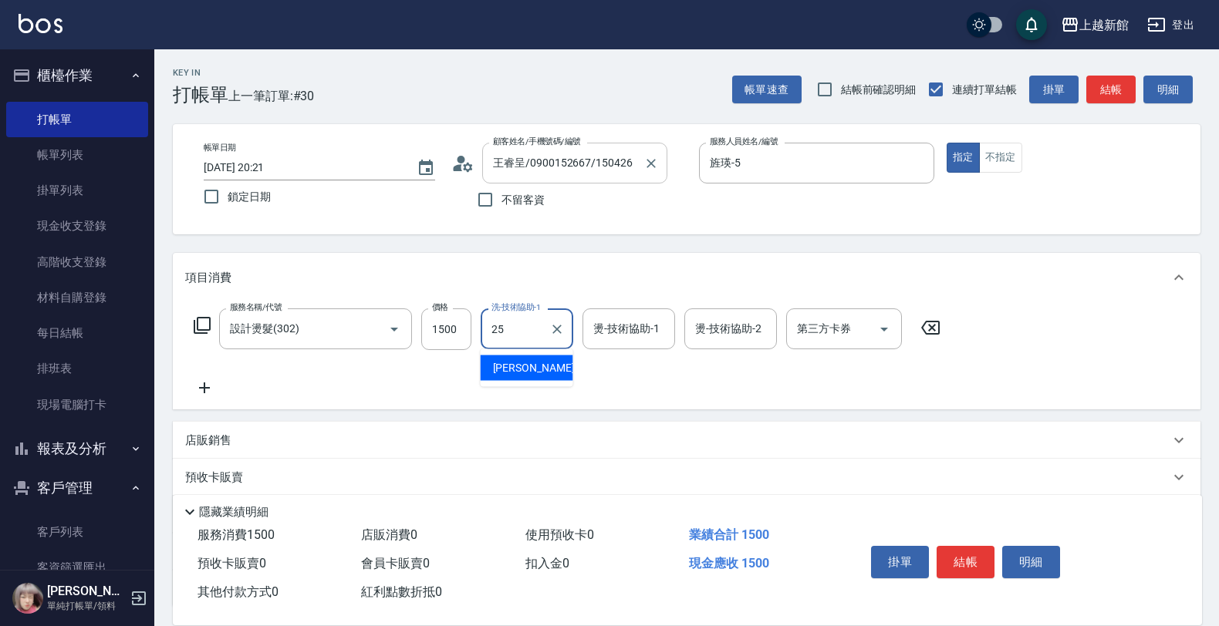
type input "小邱-25"
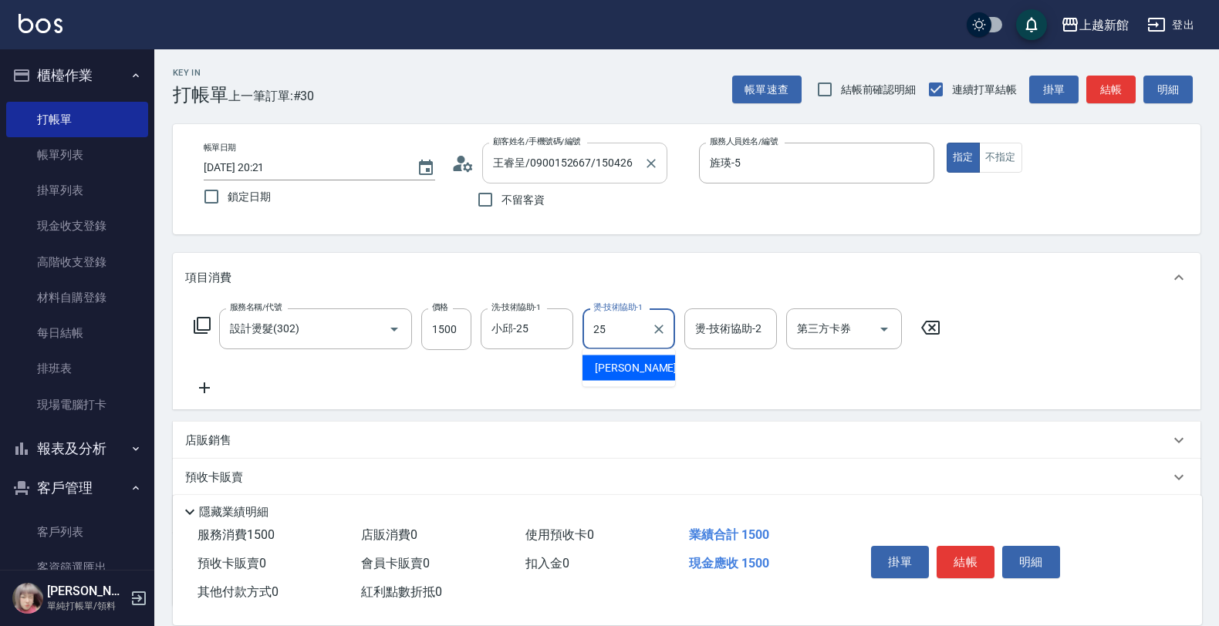
type input "小邱-25"
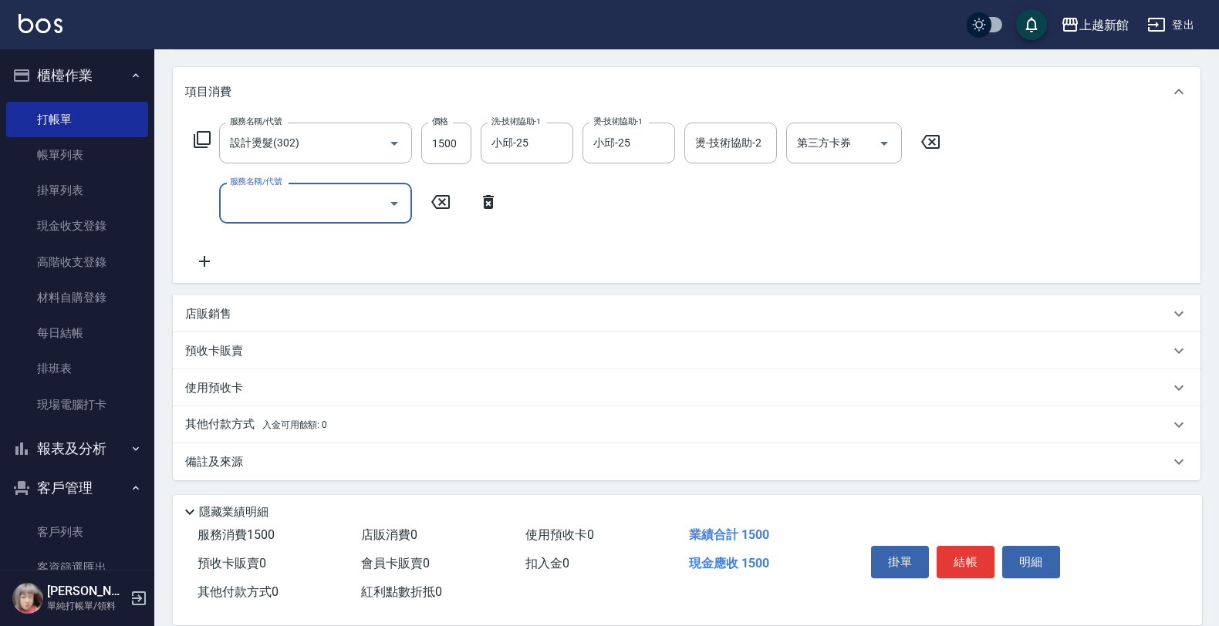
scroll to position [187, 0]
click at [344, 303] on div "店販銷售" at bounding box center [686, 313] width 1027 height 37
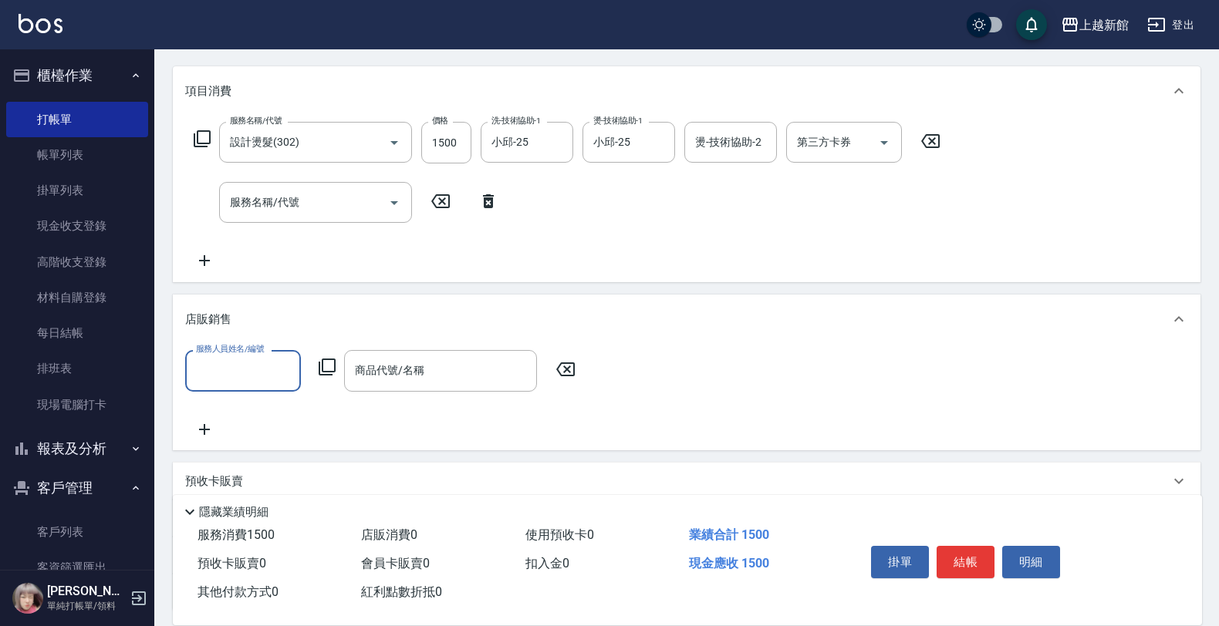
scroll to position [0, 0]
type input "旌瑛-5"
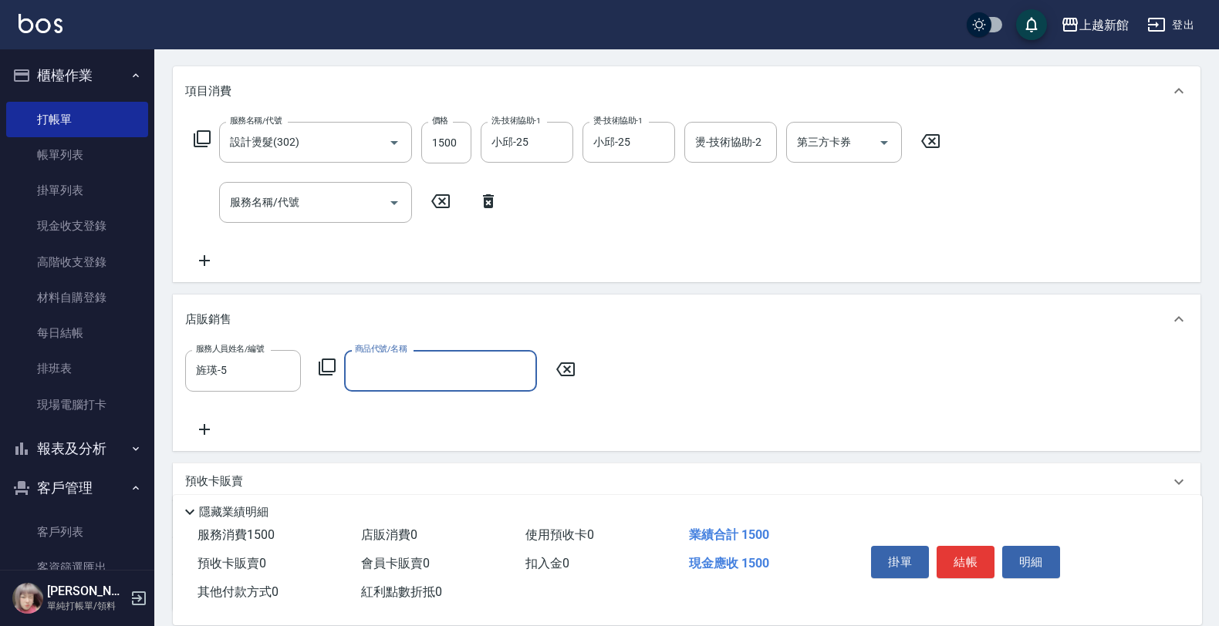
click at [325, 369] on icon at bounding box center [327, 367] width 19 height 19
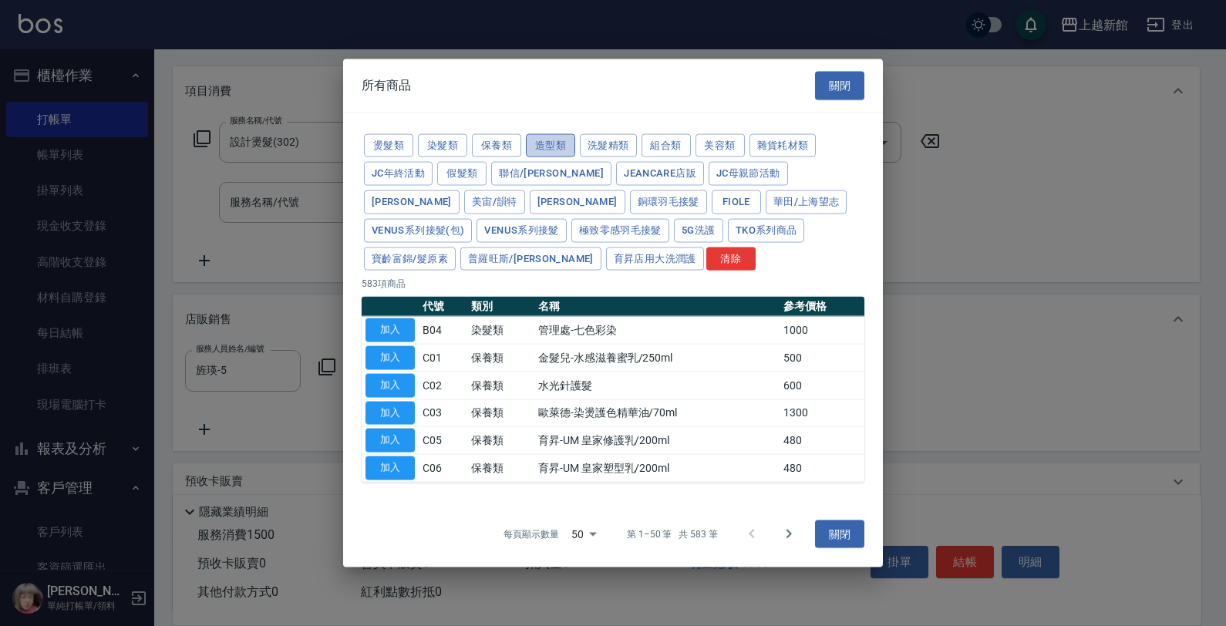
click at [551, 141] on button "造型類" at bounding box center [550, 145] width 49 height 24
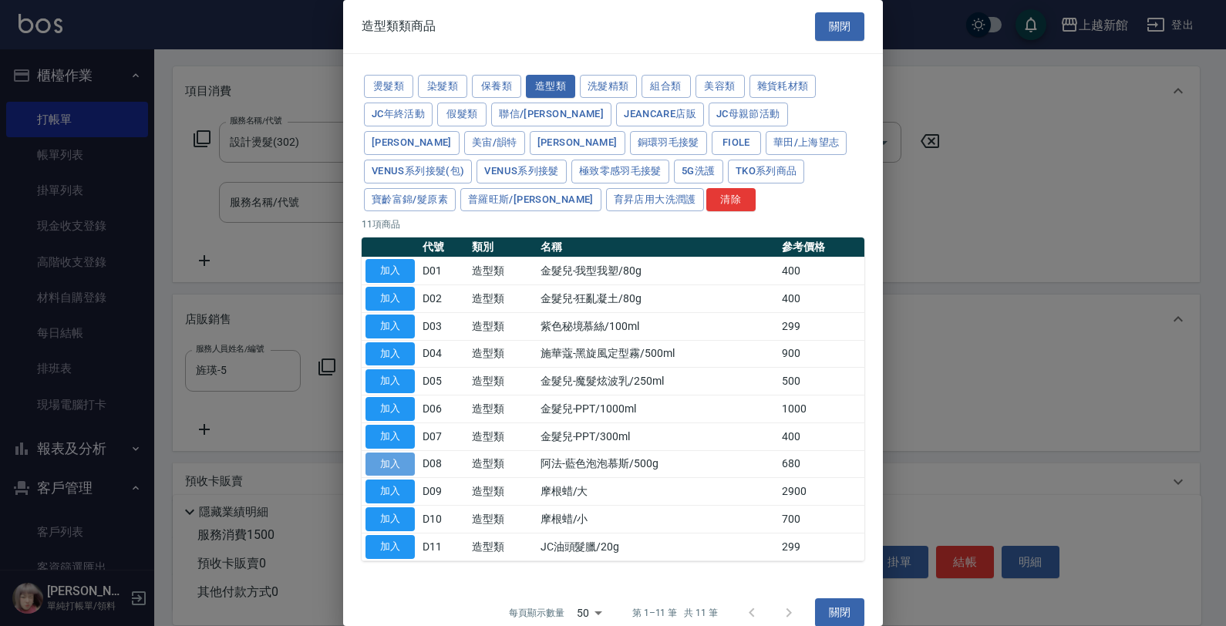
click at [390, 463] on button "加入" at bounding box center [390, 465] width 49 height 24
type input "阿法-藍色泡泡慕斯/500g"
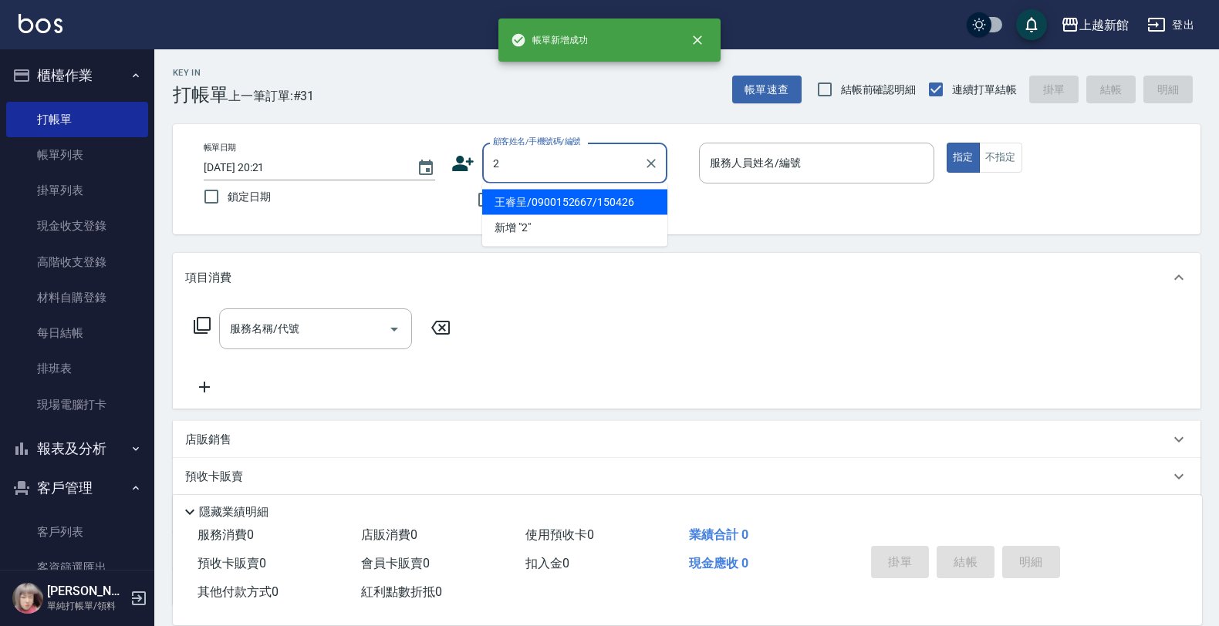
type input "王睿呈/0900152667/150426"
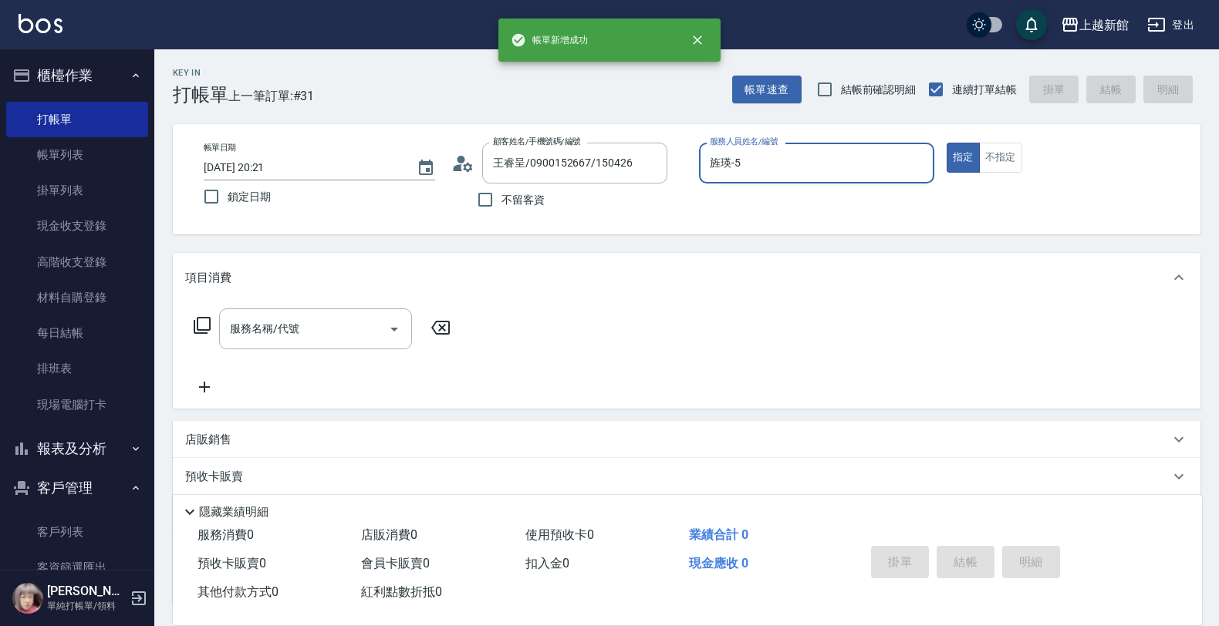
type input "旌瑛-5"
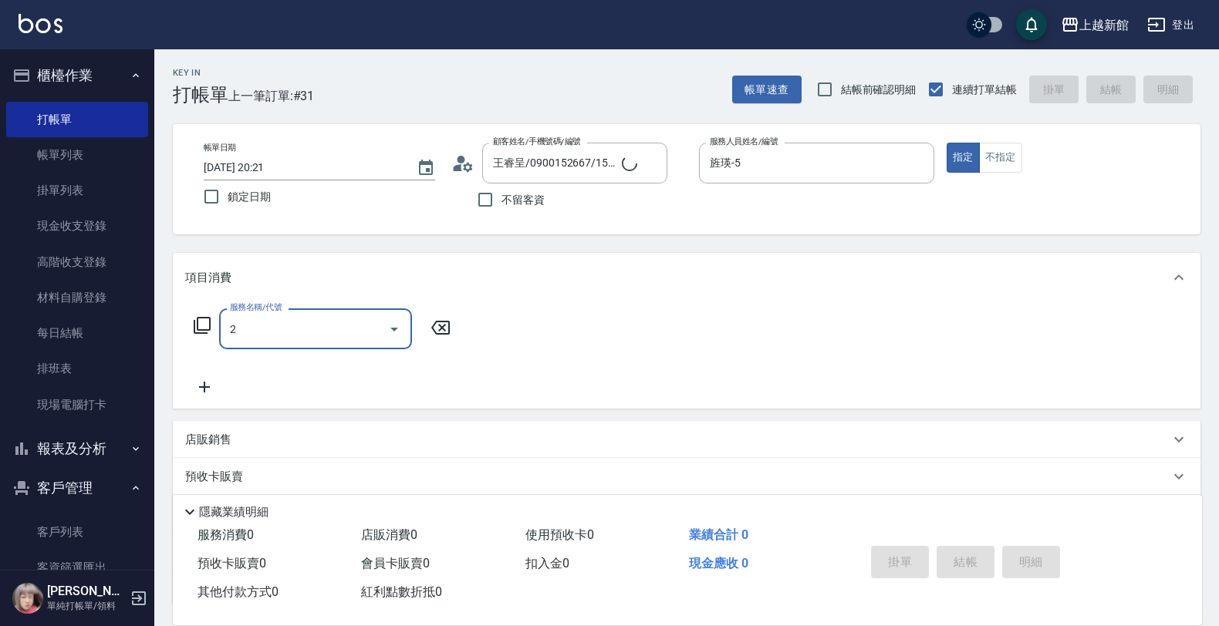
type input "20"
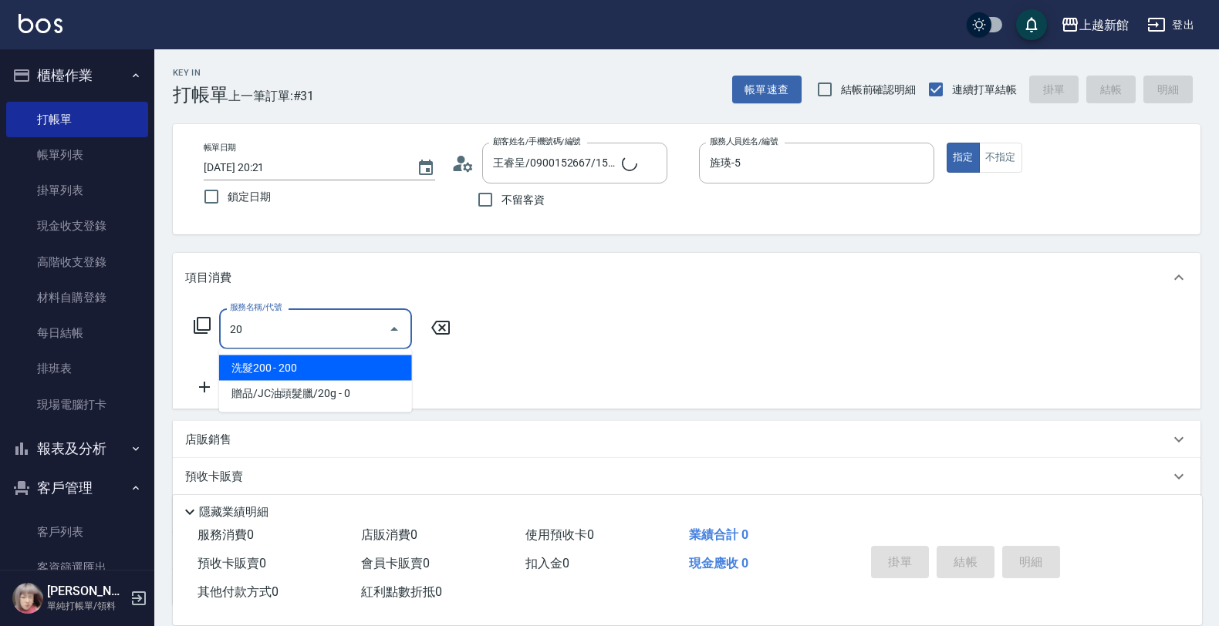
type input "店花草霉/0930557925/2"
type input "草莓-2"
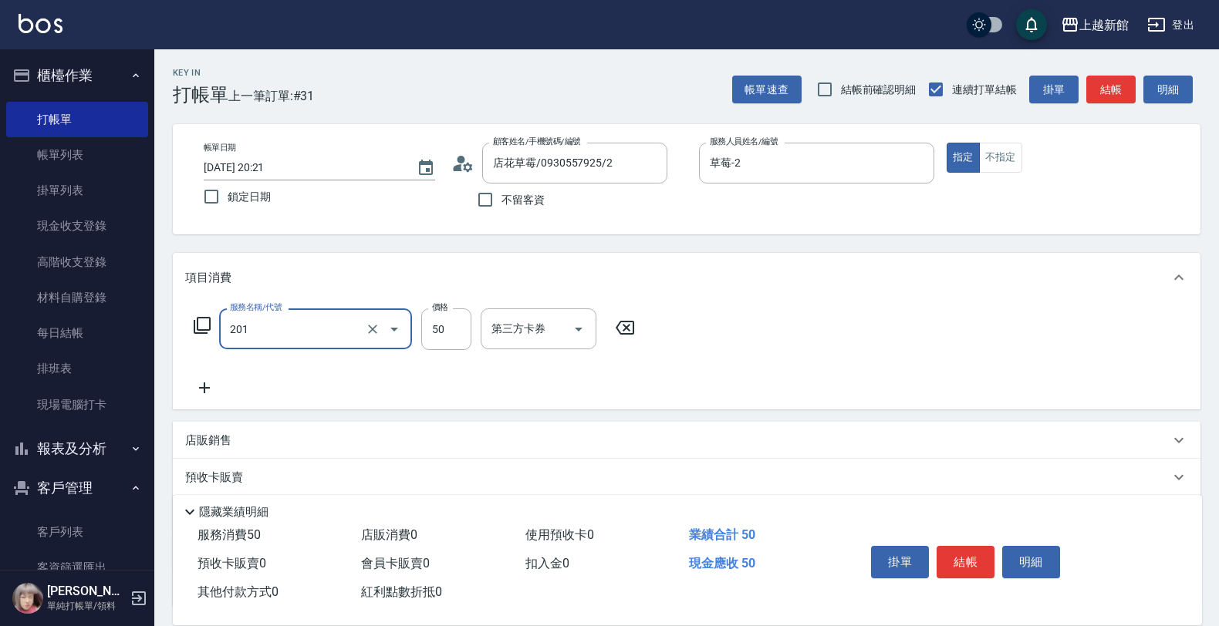
type input "剪瀏海(201)"
type input "50"
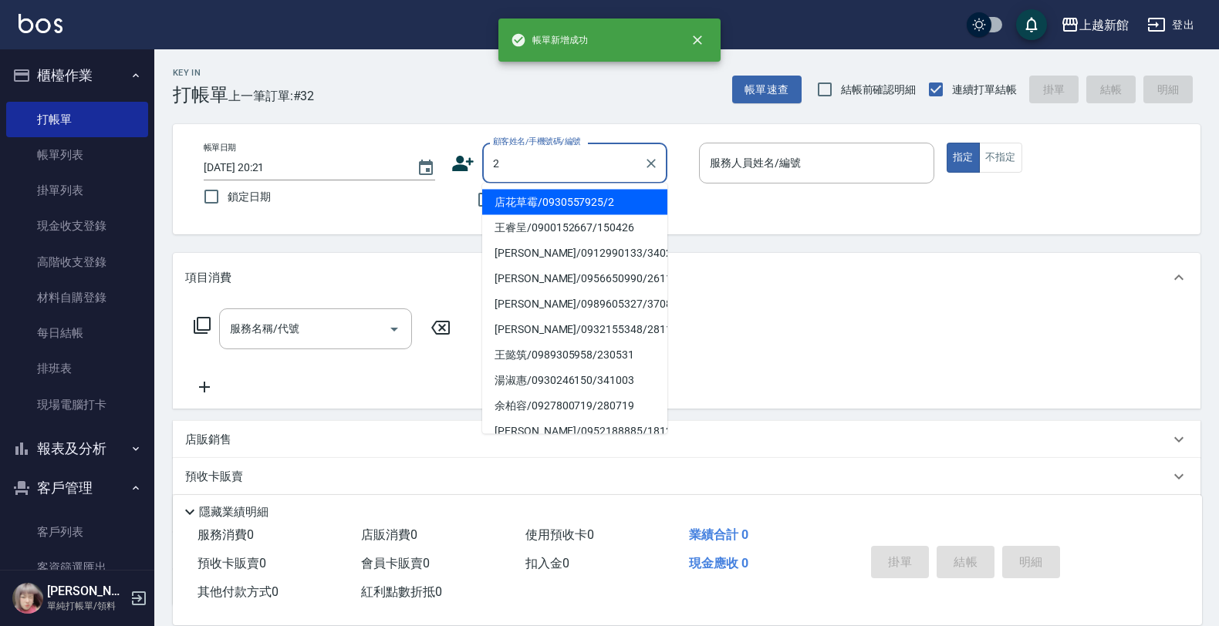
type input "店花草霉/0930557925/2"
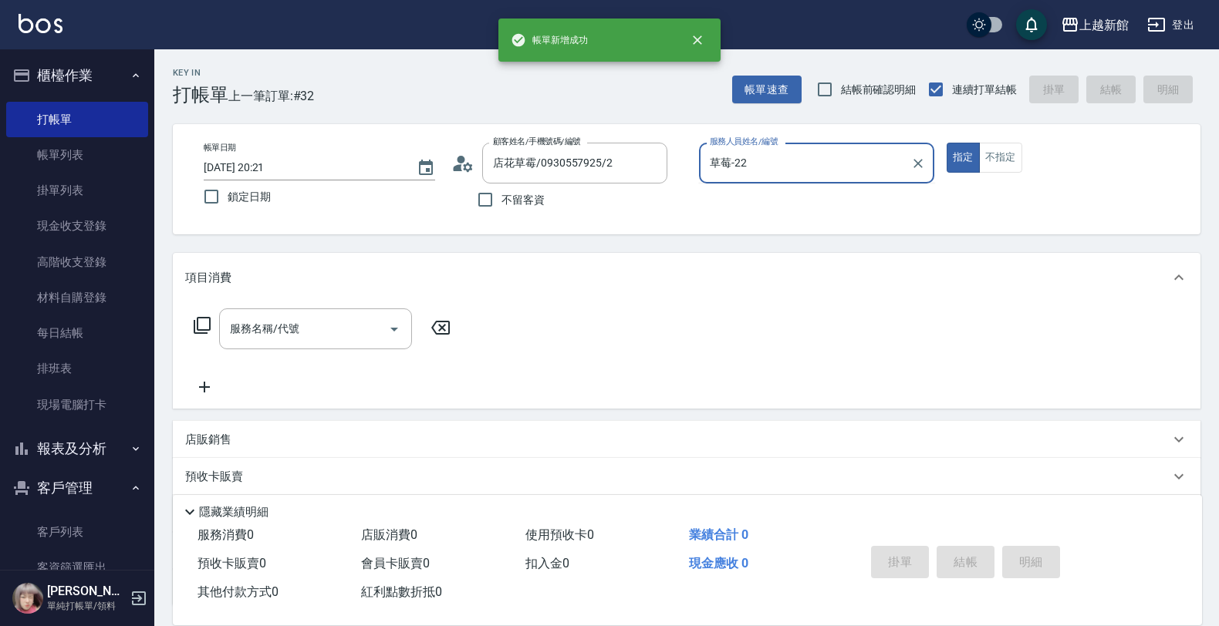
click at [946, 143] on button "指定" at bounding box center [962, 158] width 33 height 30
type input "草莓-2"
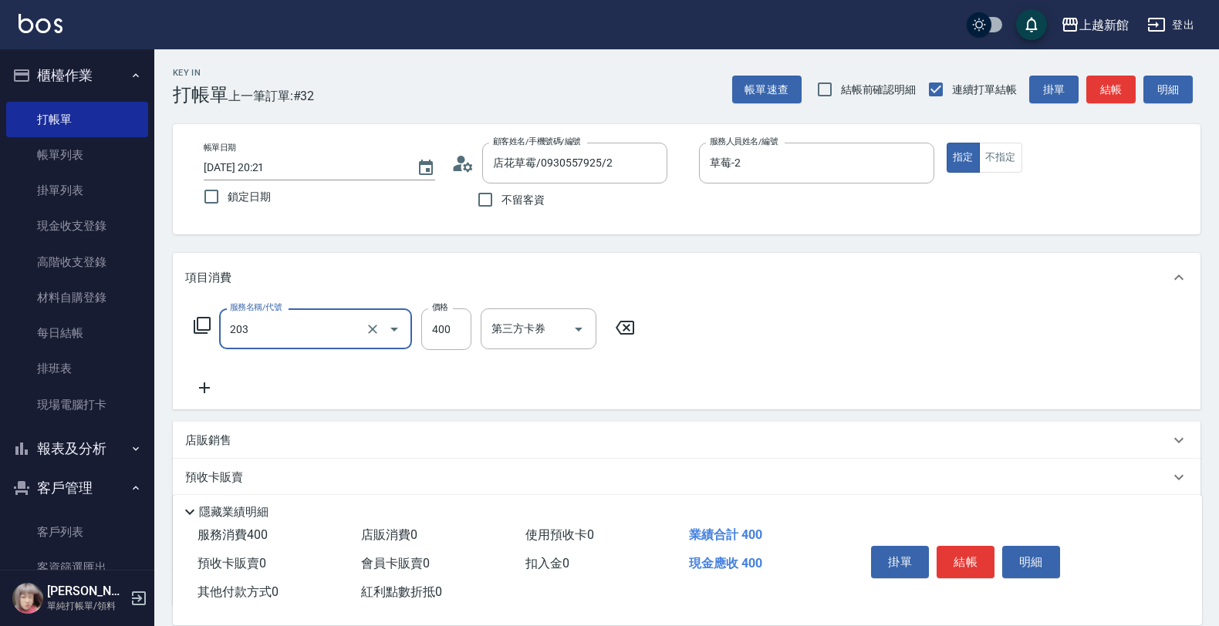
type input "指定單剪(203)"
type input "300"
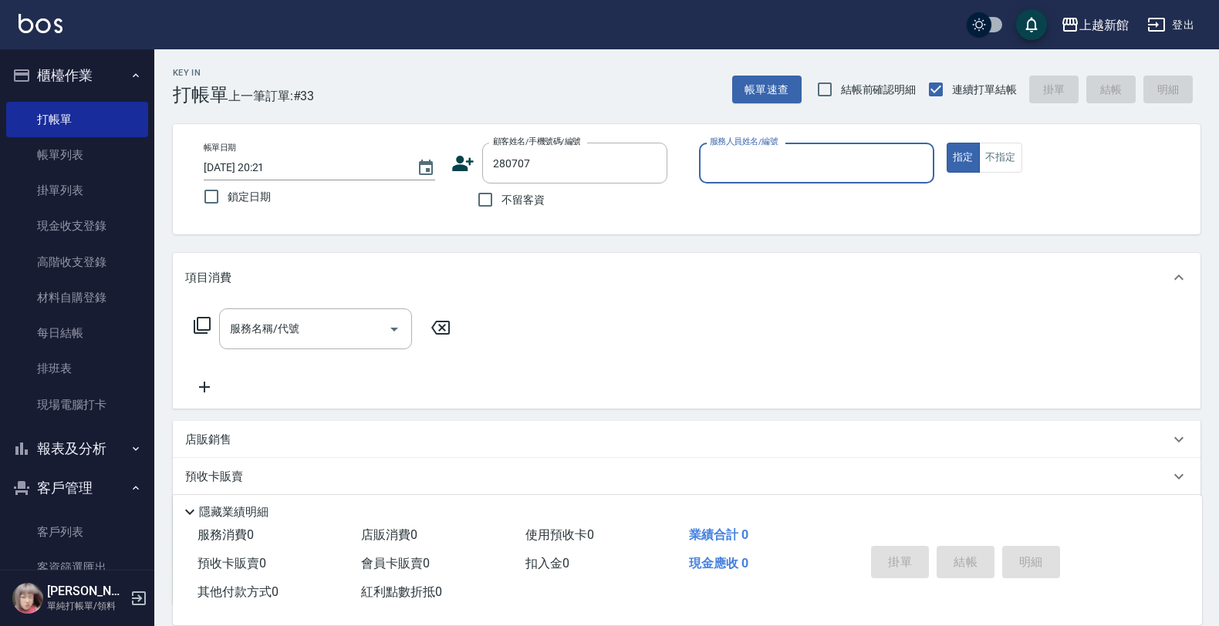
type input "賴綜霖/0909069885/280707"
click at [946, 143] on button "指定" at bounding box center [962, 158] width 33 height 30
type input "黃柏森-18"
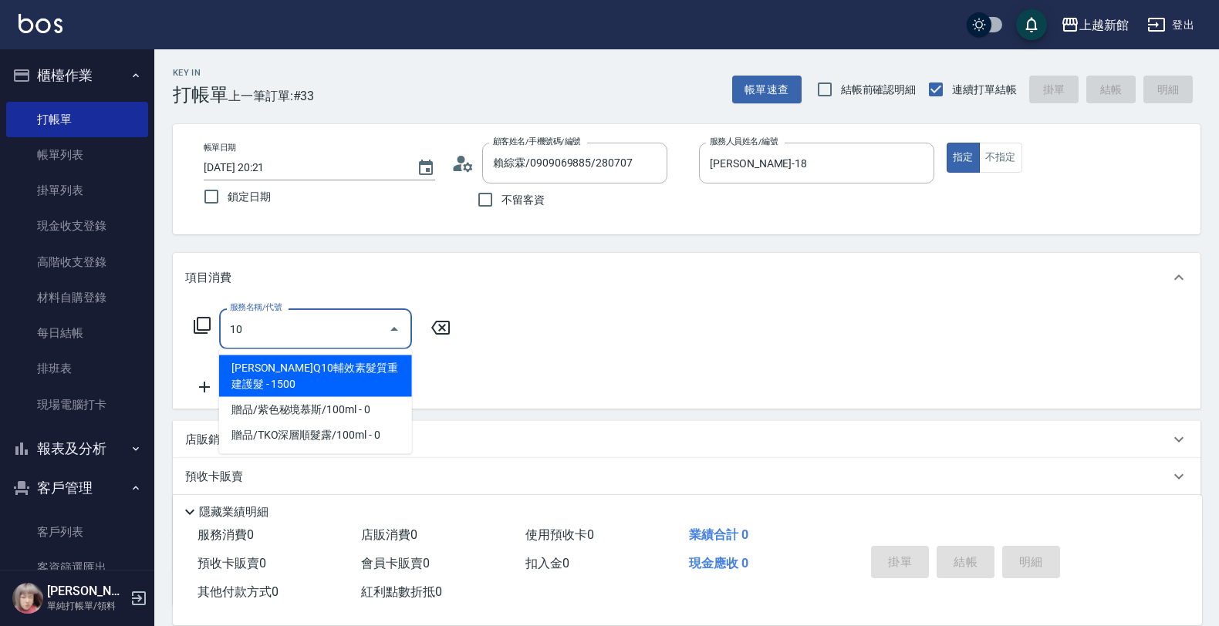
type input "101"
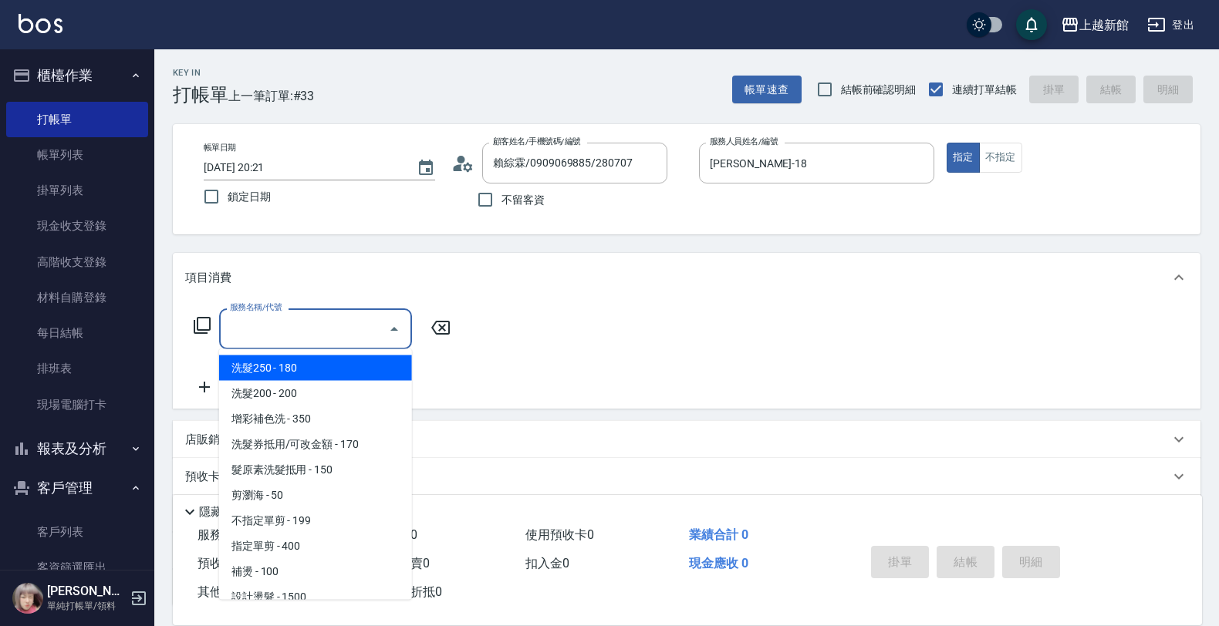
type input "0"
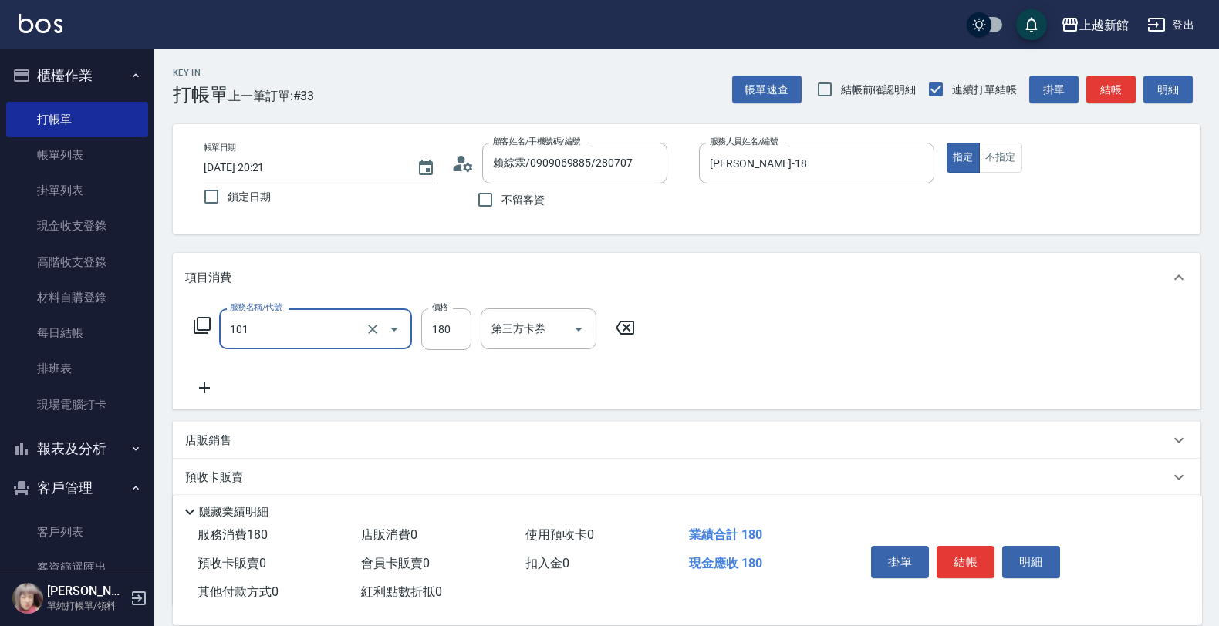
type input "洗髮250(101)"
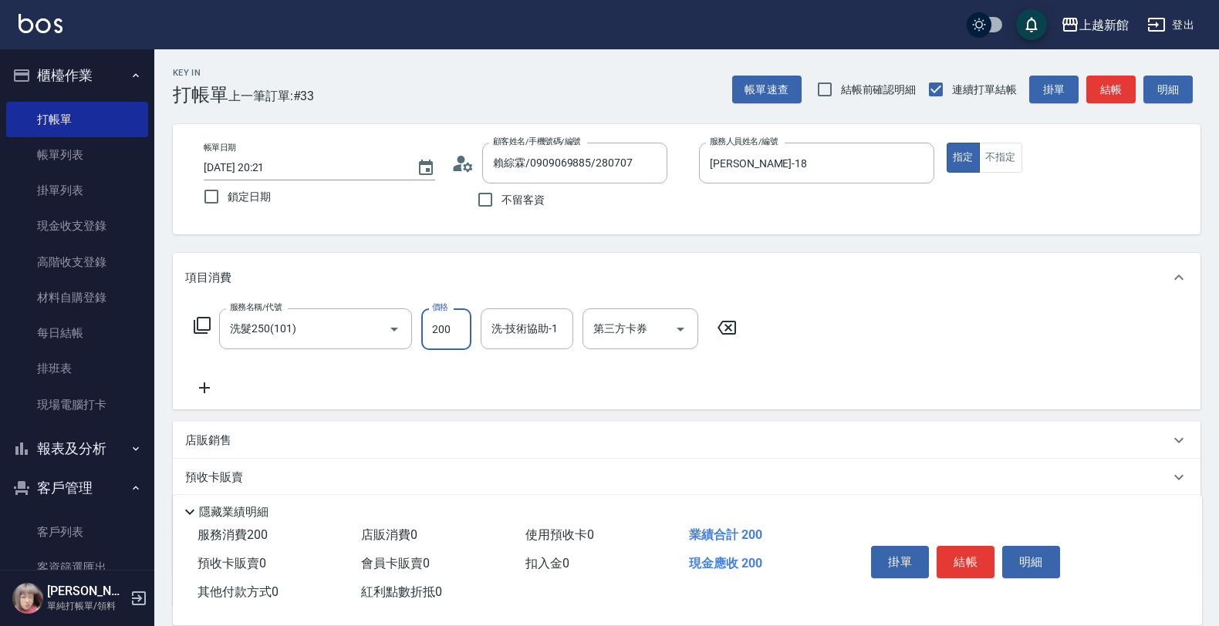
type input "200"
type input "馨妮-29"
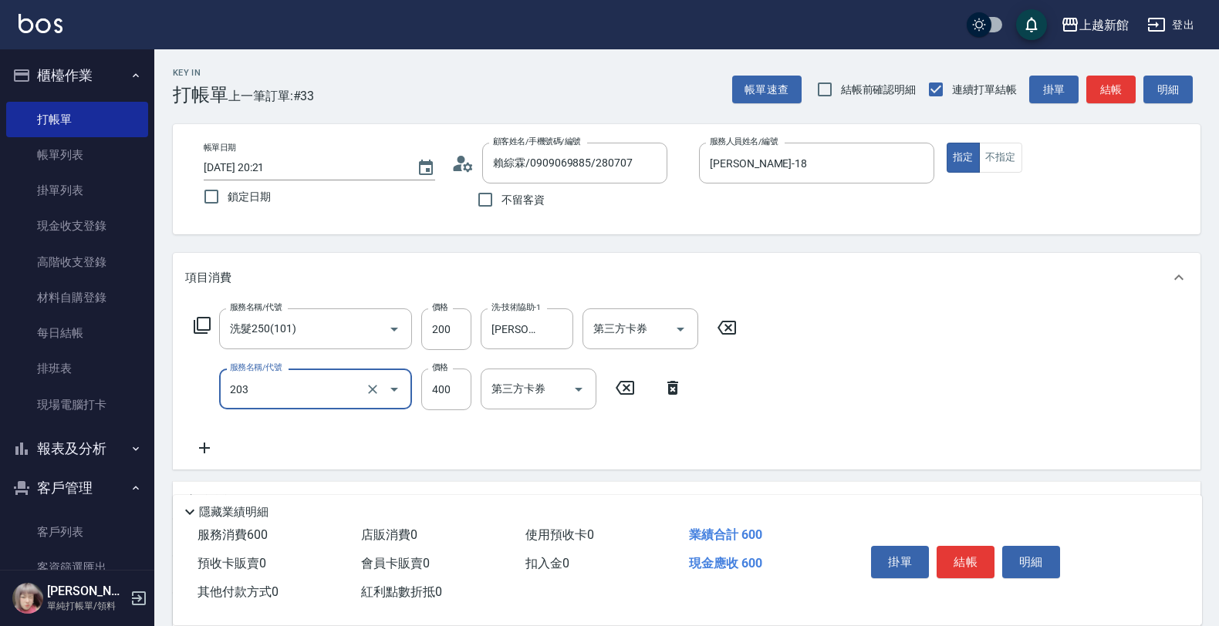
type input "指定單剪(203)"
type input "300"
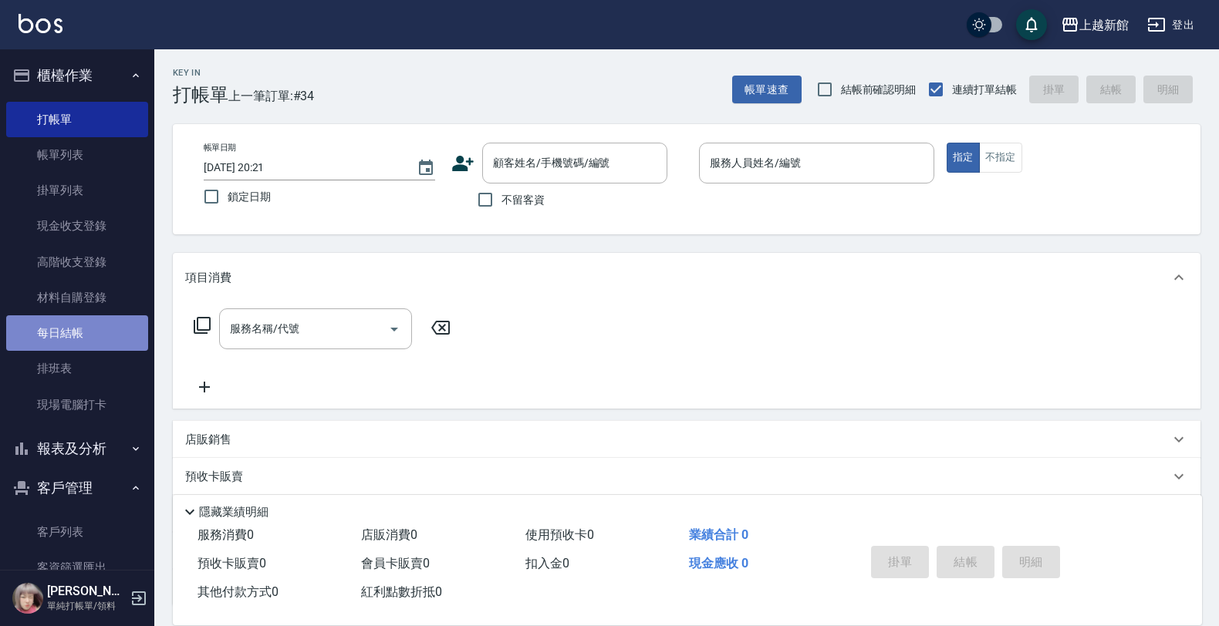
click at [85, 316] on link "每日結帳" at bounding box center [77, 332] width 142 height 35
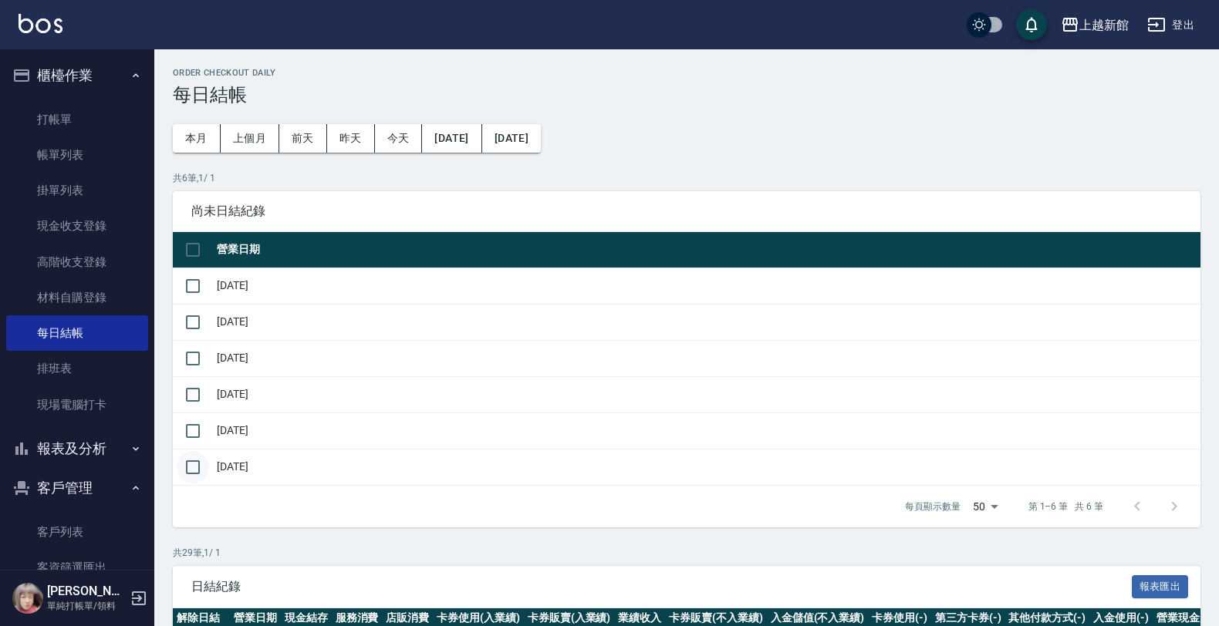
click at [208, 472] on input "checkbox" at bounding box center [193, 467] width 32 height 32
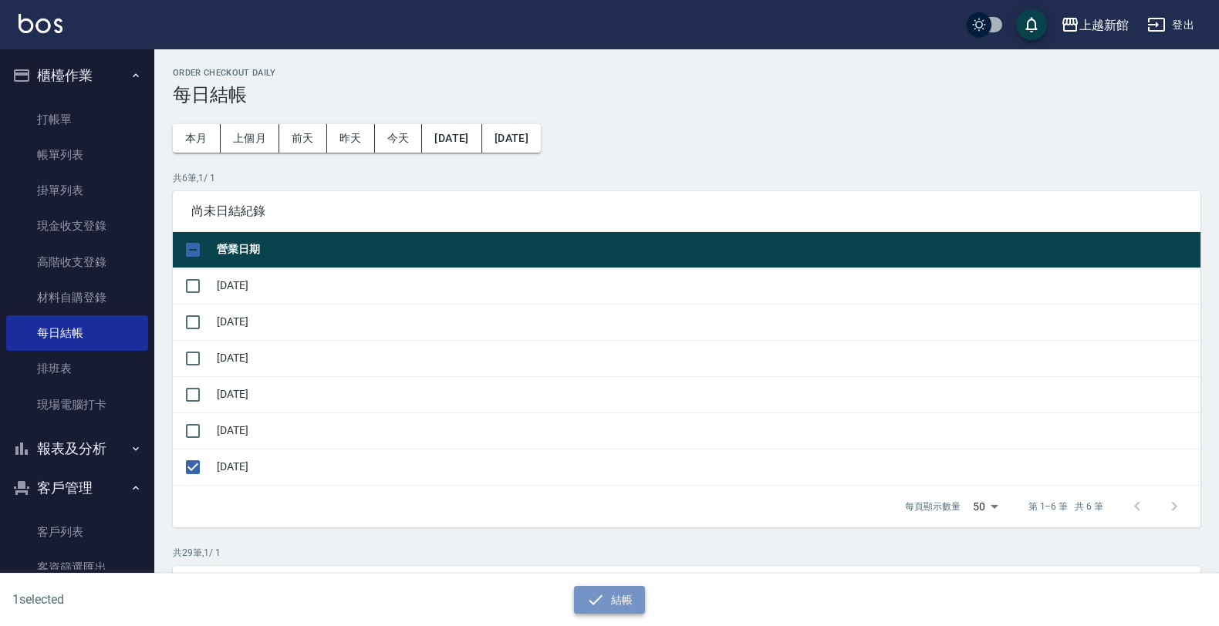
click at [614, 598] on button "結帳" at bounding box center [610, 600] width 72 height 29
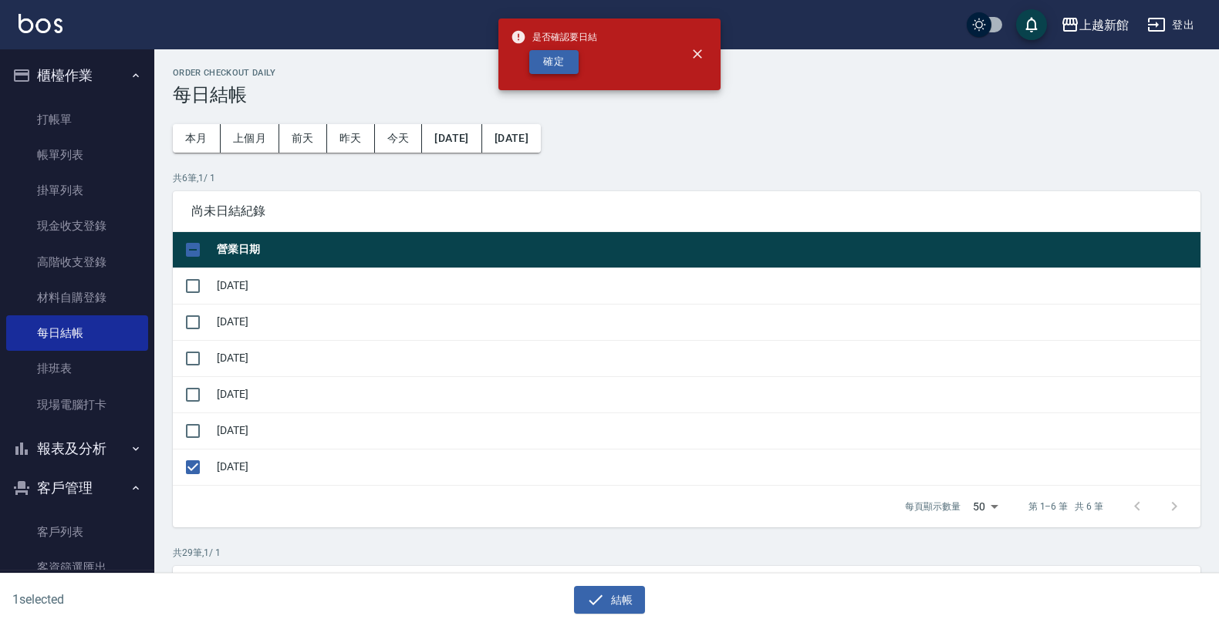
drag, startPoint x: 561, startPoint y: 48, endPoint x: 560, endPoint y: 56, distance: 7.9
click at [560, 56] on div "是否確認要日結 確定" at bounding box center [554, 54] width 86 height 62
click at [560, 56] on button "確定" at bounding box center [553, 62] width 49 height 24
checkbox input "false"
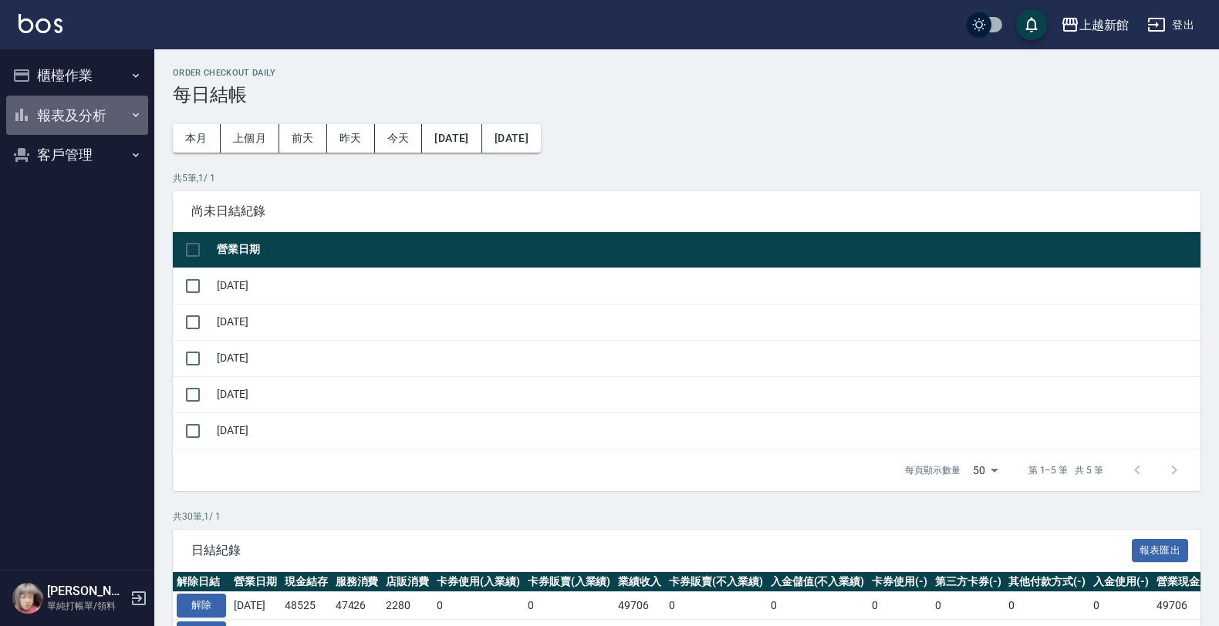
click at [51, 106] on button "報表及分析" at bounding box center [77, 116] width 142 height 40
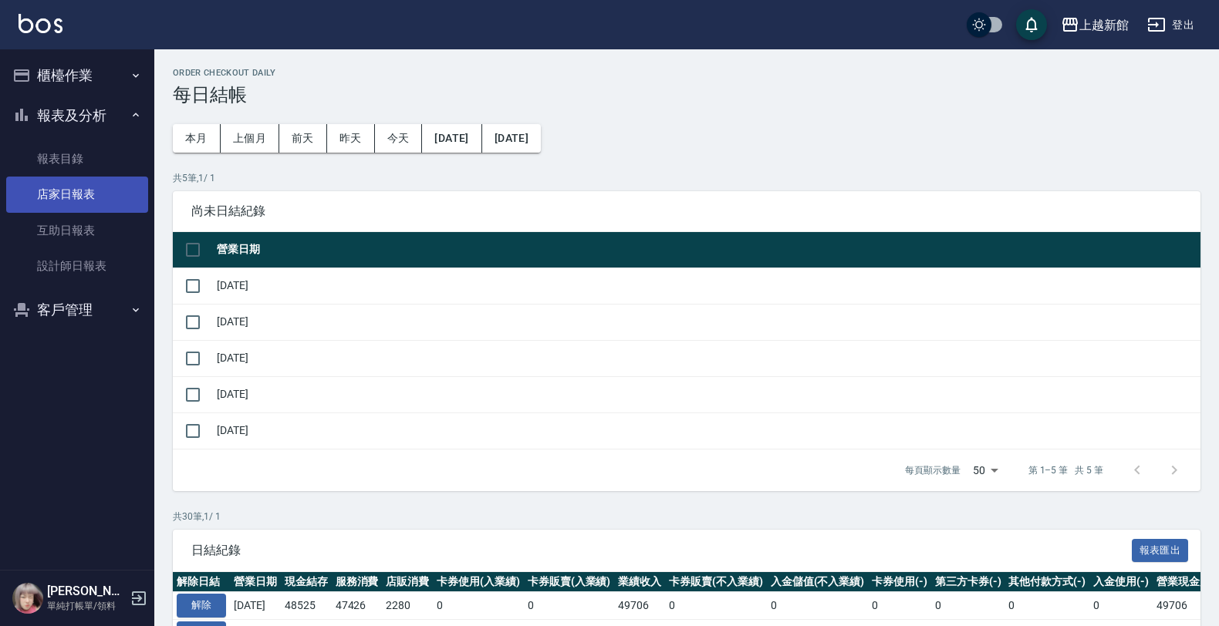
click at [56, 190] on link "店家日報表" at bounding box center [77, 194] width 142 height 35
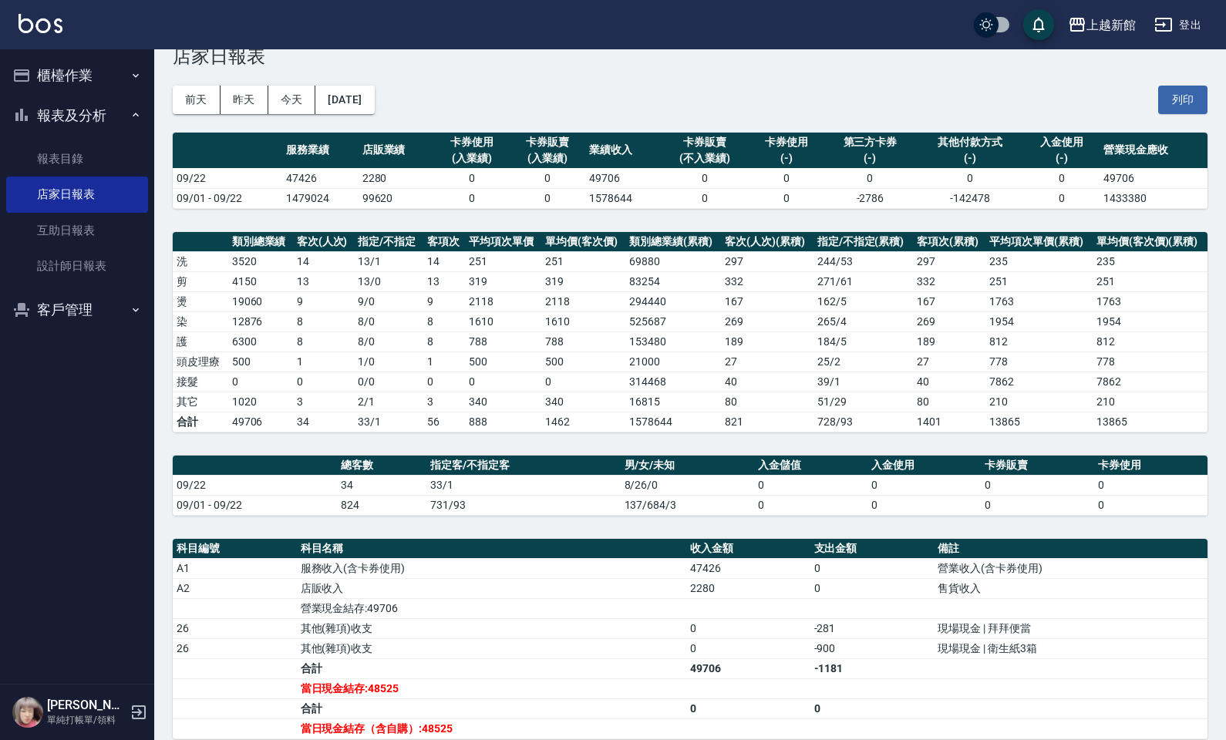
scroll to position [96, 0]
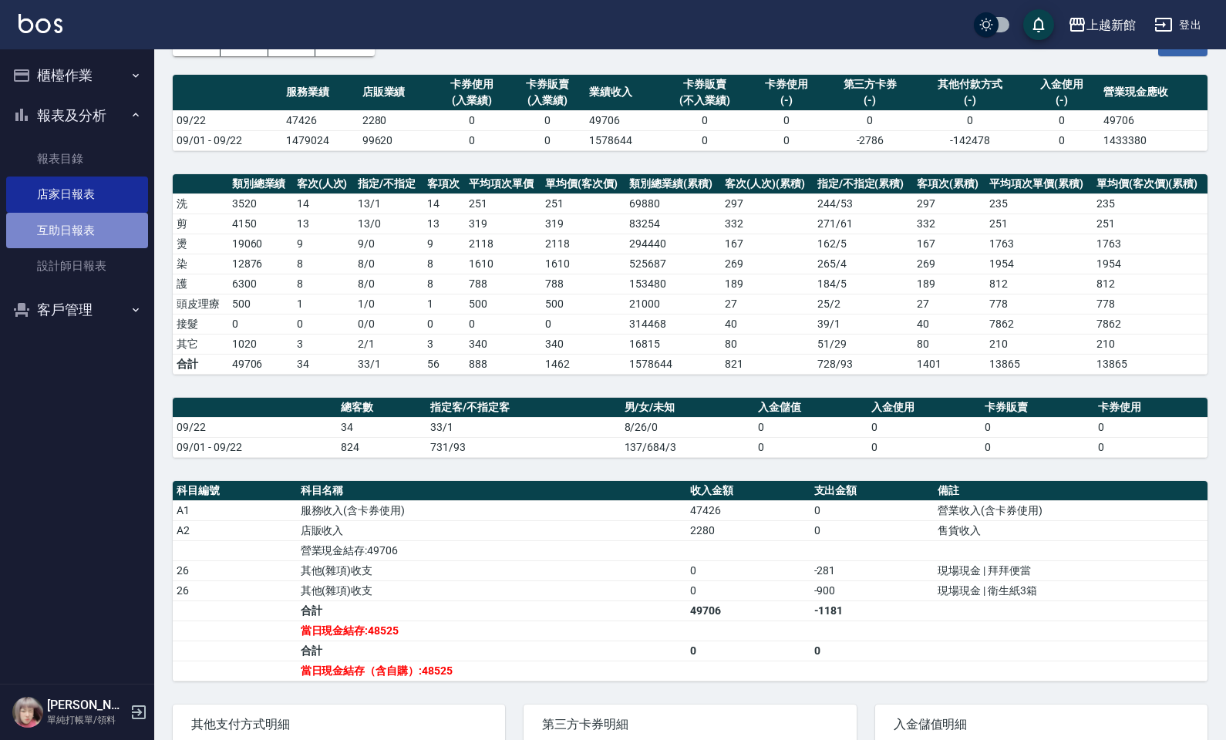
click at [109, 235] on link "互助日報表" at bounding box center [77, 230] width 142 height 35
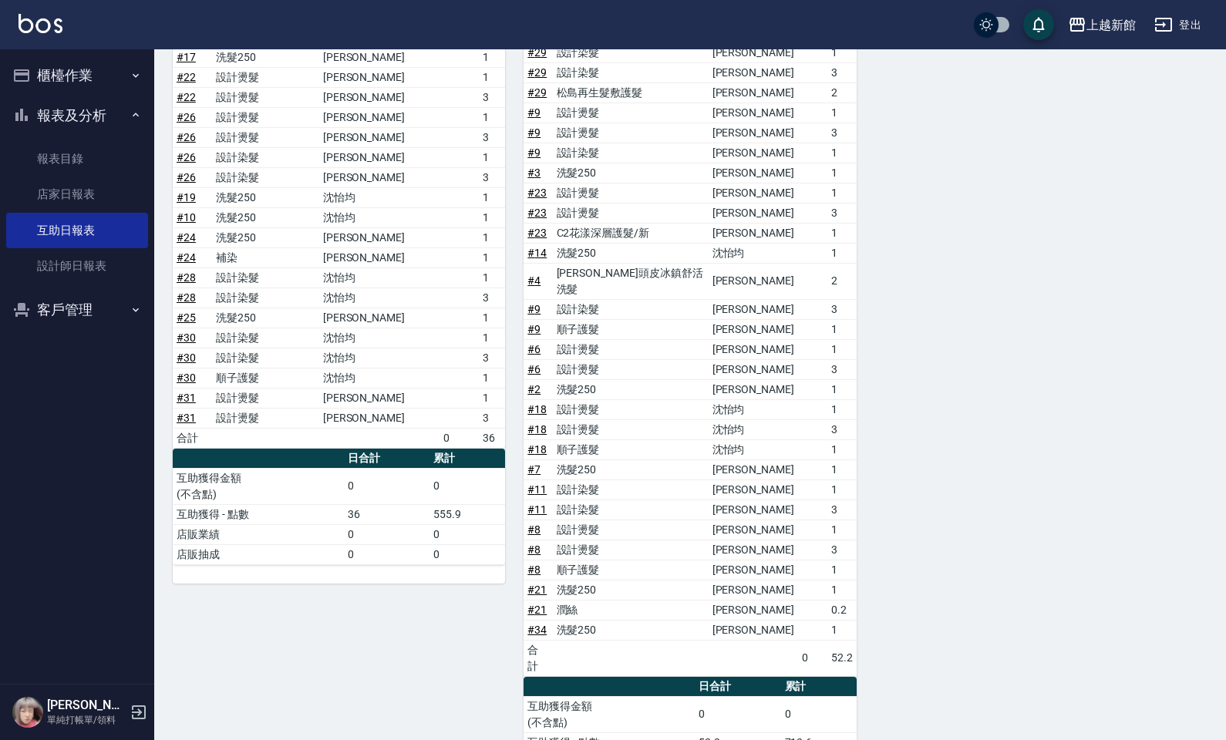
scroll to position [666, 0]
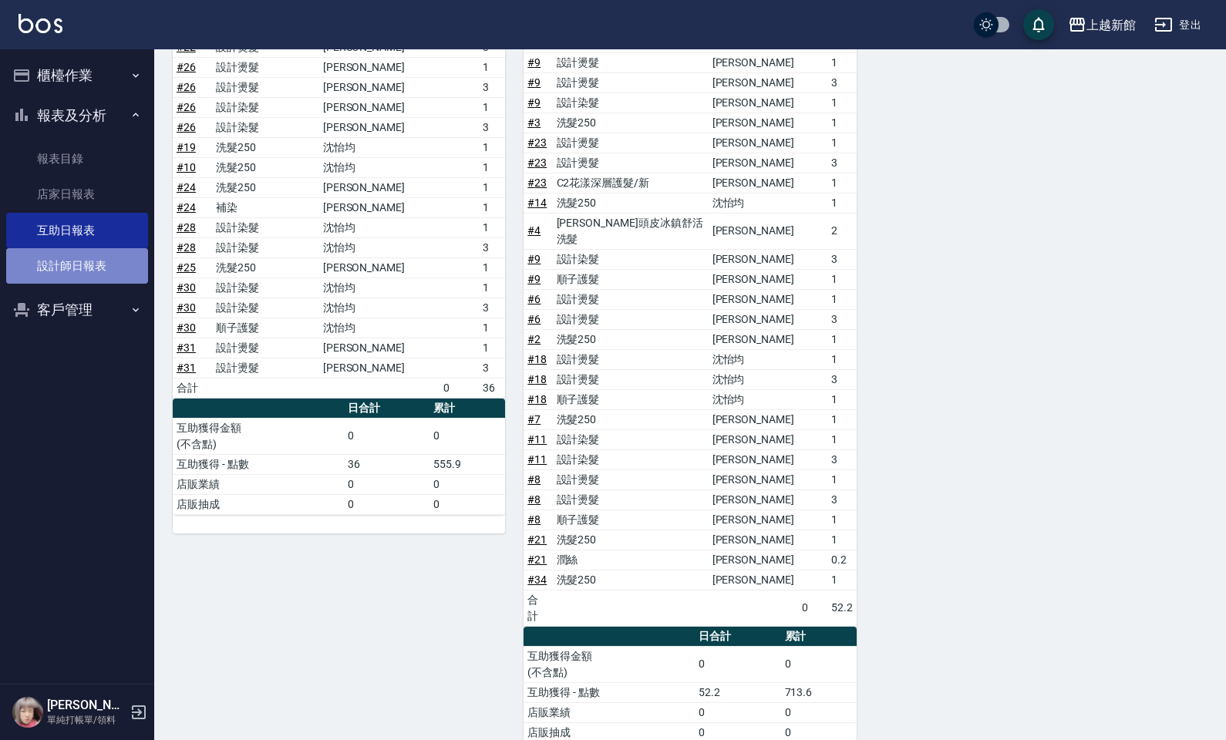
click at [63, 256] on link "設計師日報表" at bounding box center [77, 265] width 142 height 35
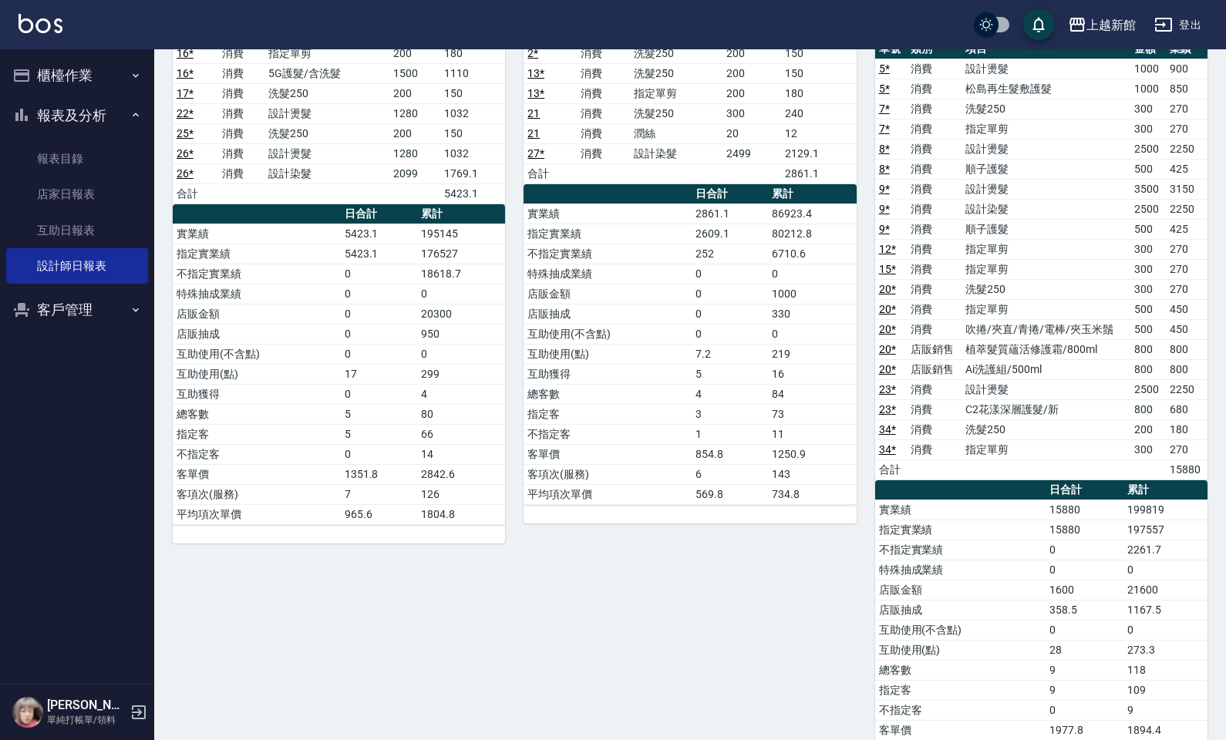
scroll to position [982, 0]
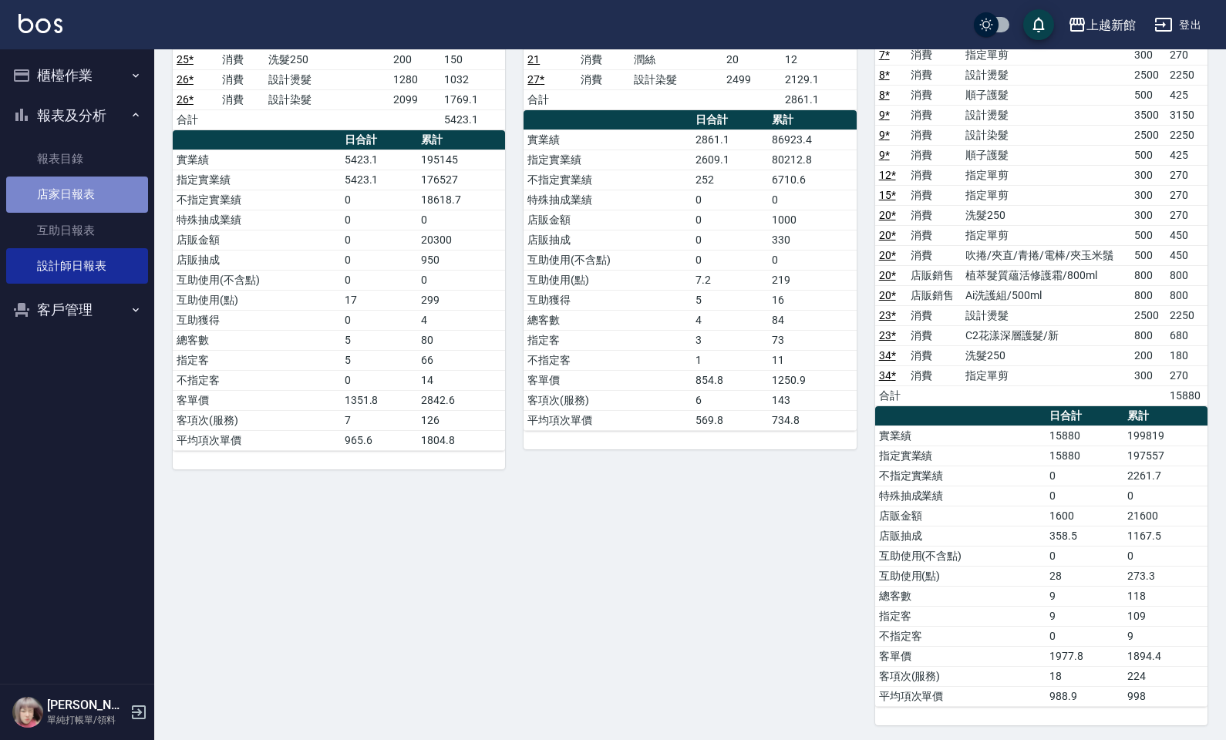
click at [90, 201] on link "店家日報表" at bounding box center [77, 194] width 142 height 35
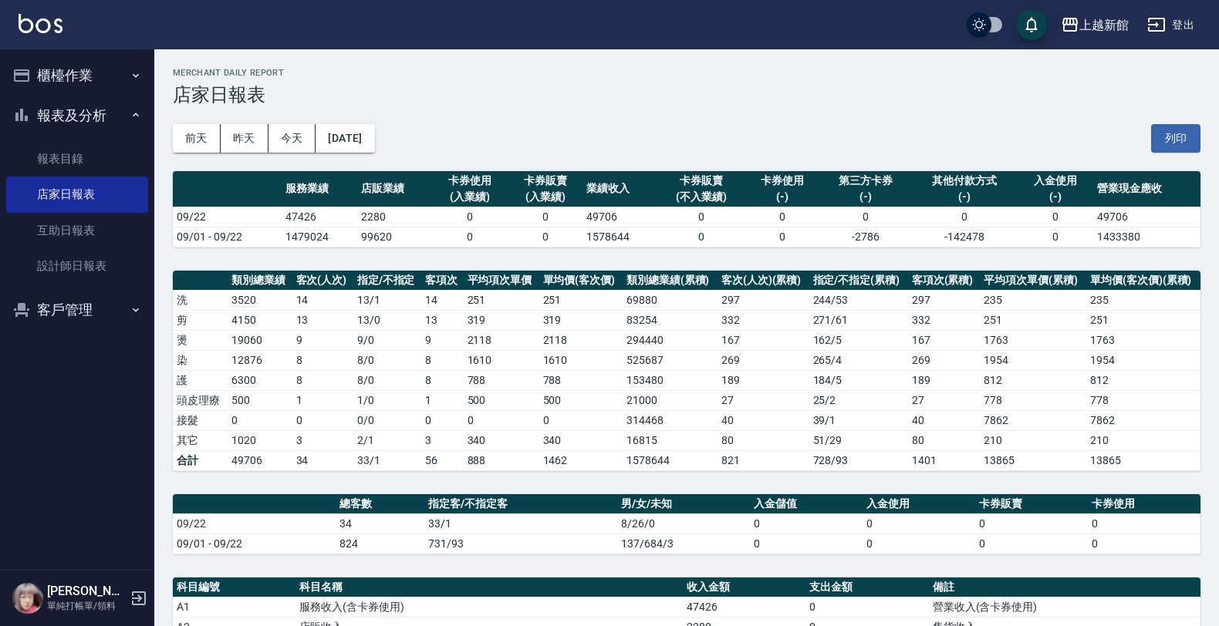
drag, startPoint x: 150, startPoint y: 585, endPoint x: 137, endPoint y: 598, distance: 19.1
click at [148, 588] on div "[PERSON_NAME] 單純打帳單/領料" at bounding box center [77, 599] width 154 height 56
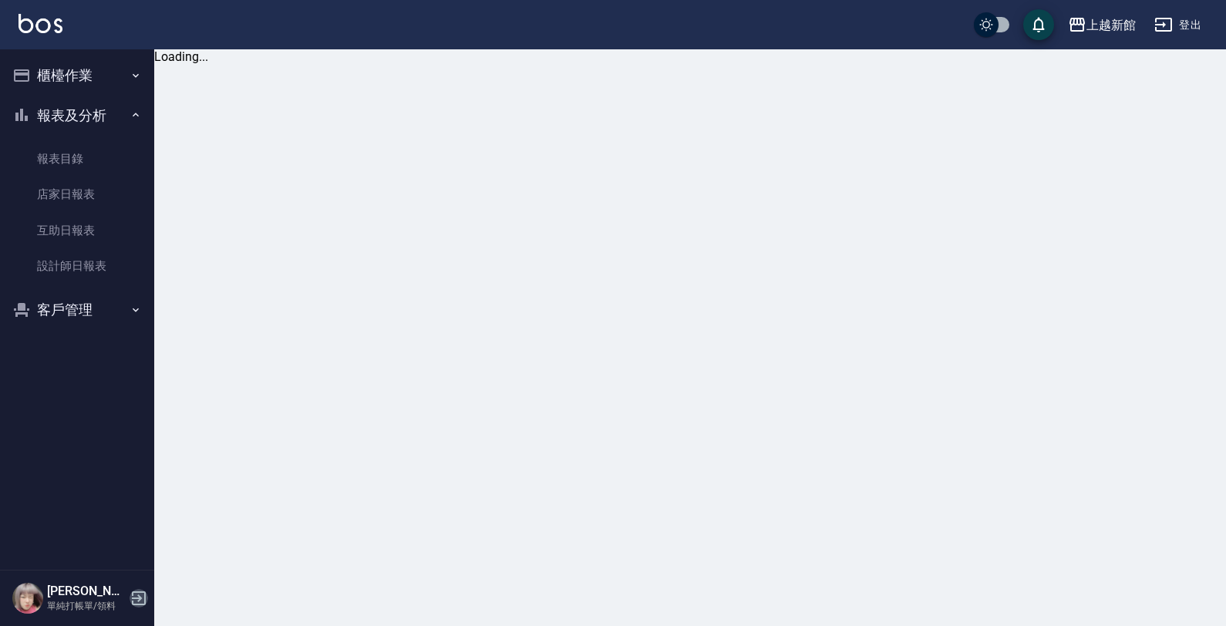
click at [137, 598] on icon "button" at bounding box center [139, 598] width 19 height 19
